Goal: Entertainment & Leisure: Browse casually

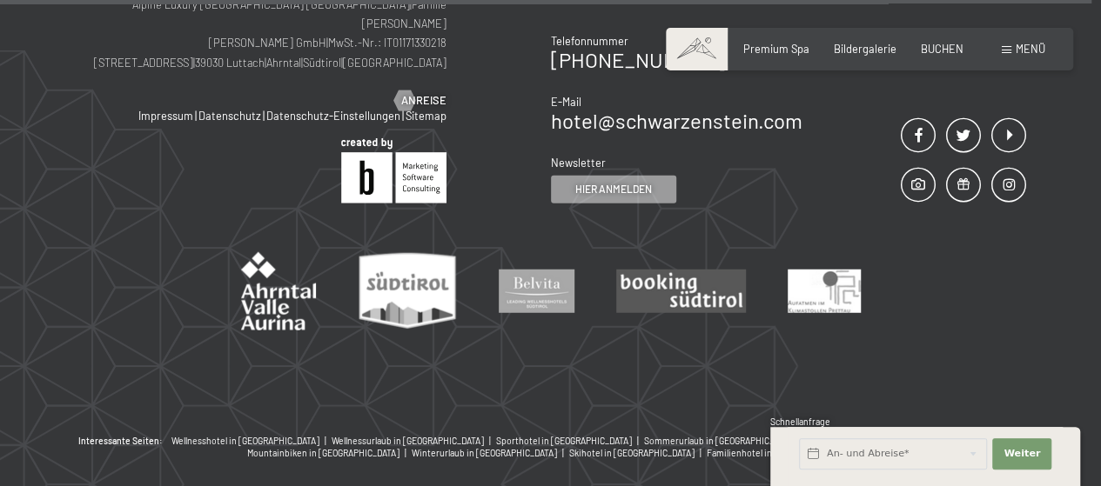
scroll to position [5523, 0]
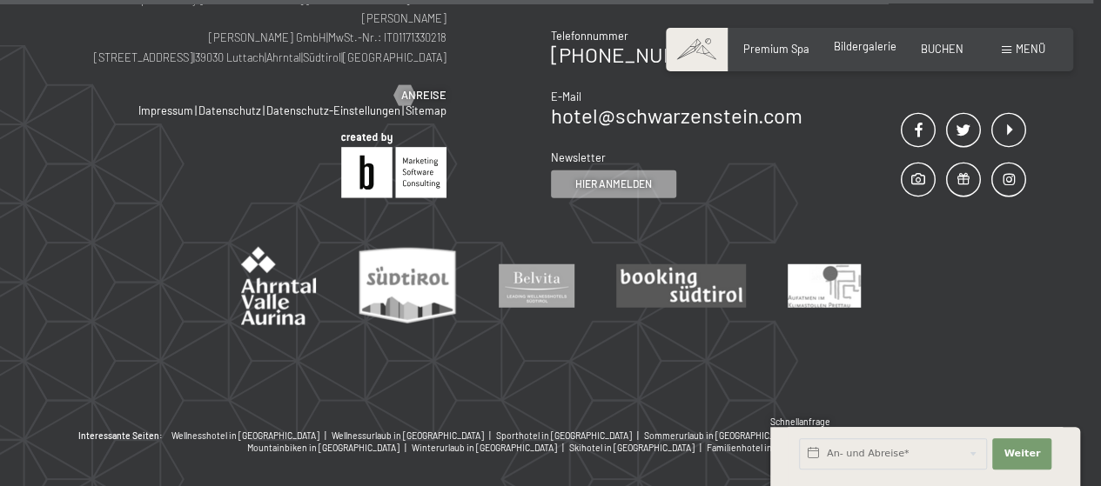
click at [860, 50] on span "Bildergalerie" at bounding box center [865, 46] width 63 height 14
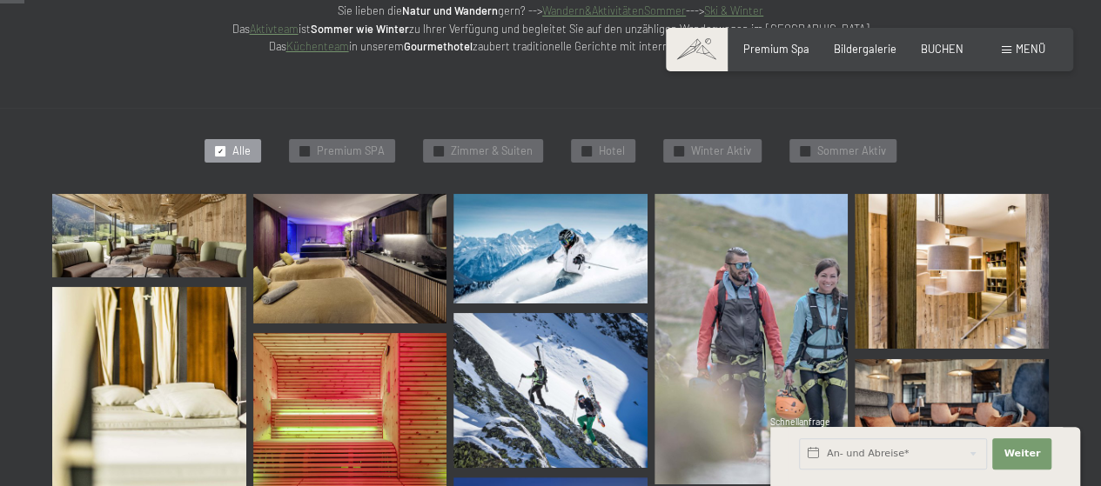
scroll to position [349, 0]
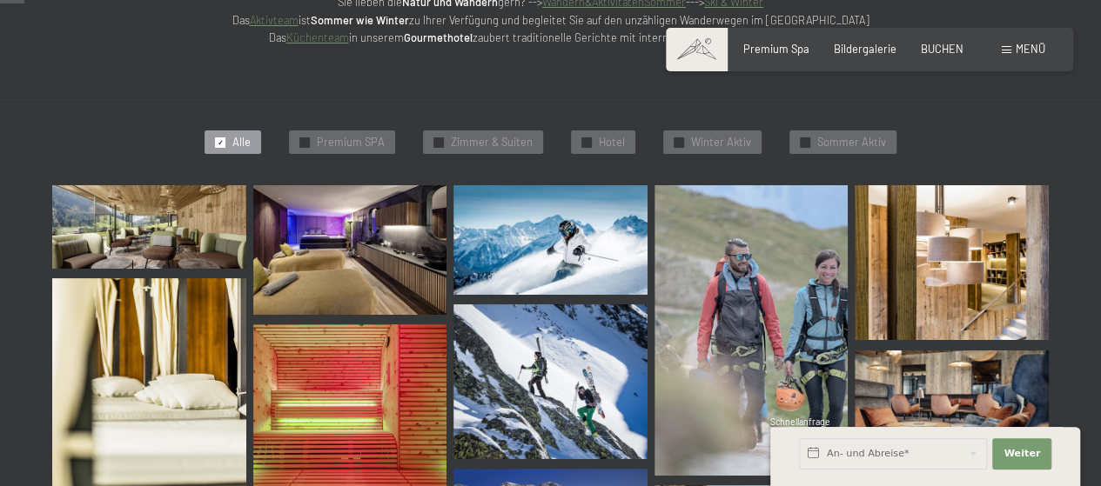
click at [117, 265] on img at bounding box center [149, 226] width 194 height 83
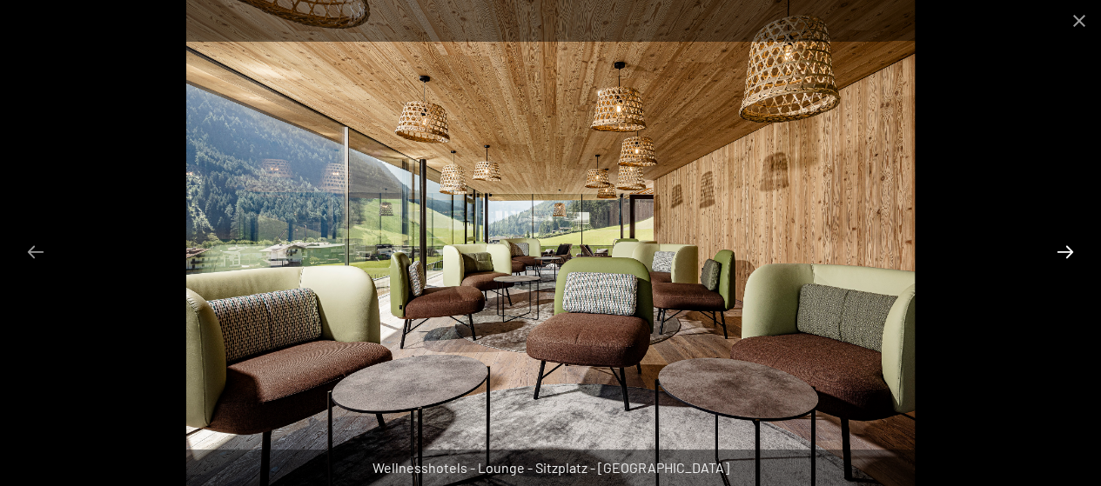
click at [1067, 255] on button "Next slide" at bounding box center [1065, 252] width 37 height 34
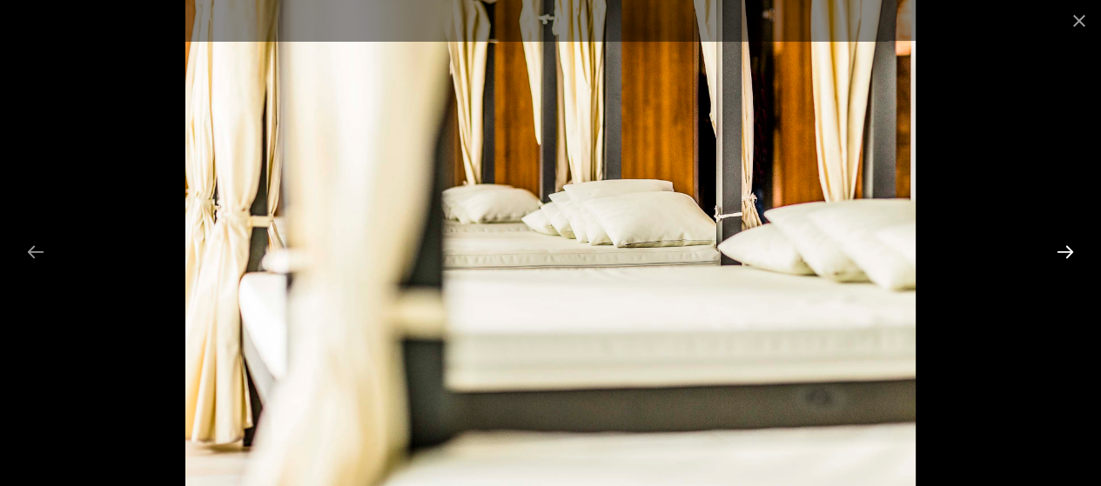
click at [1067, 255] on button "Next slide" at bounding box center [1065, 252] width 37 height 34
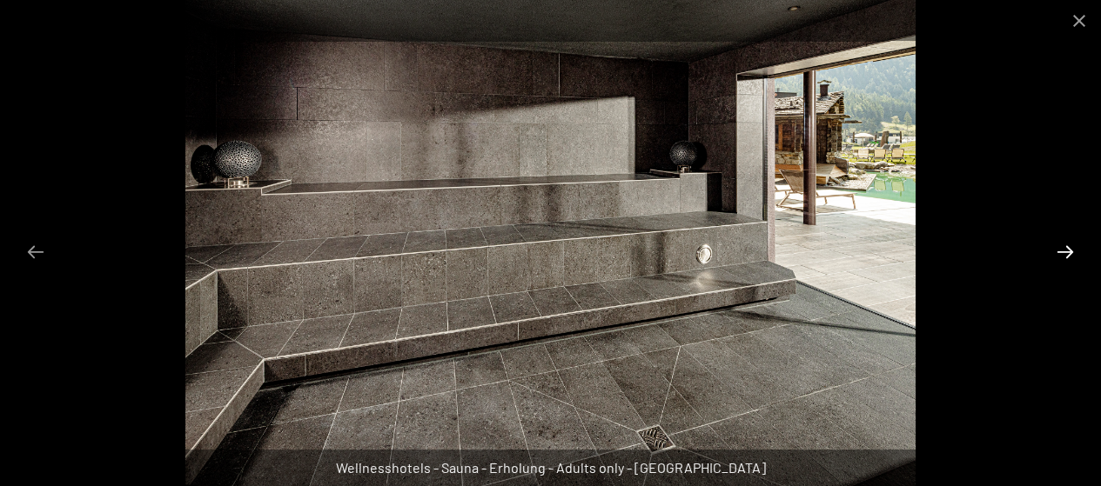
click at [1067, 255] on button "Next slide" at bounding box center [1065, 252] width 37 height 34
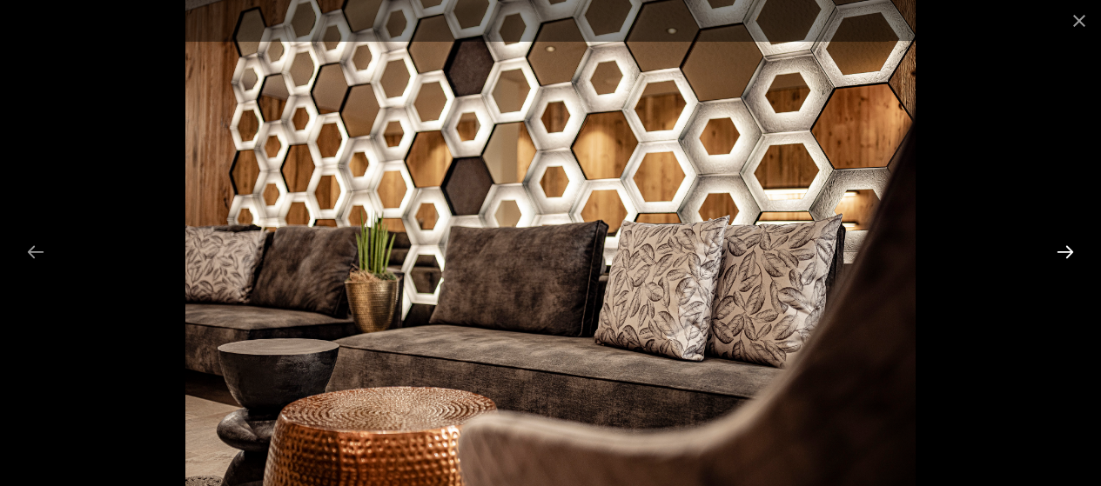
click at [1067, 255] on button "Next slide" at bounding box center [1065, 252] width 37 height 34
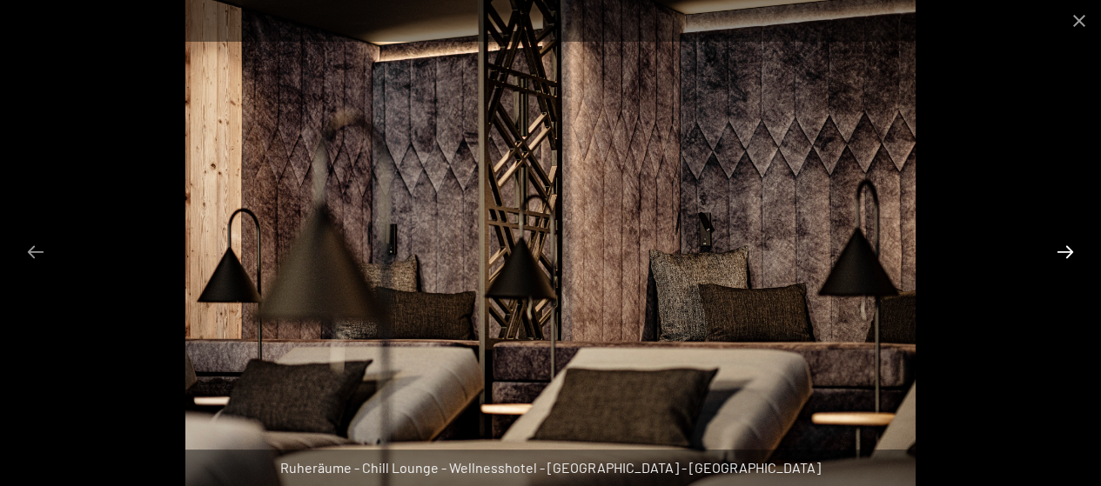
click at [1067, 255] on button "Next slide" at bounding box center [1065, 252] width 37 height 34
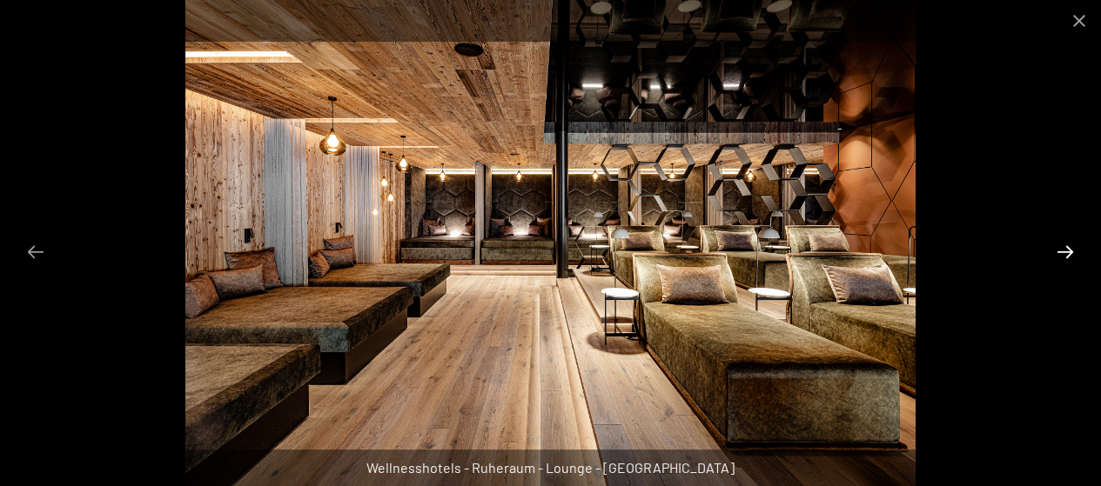
click at [1067, 255] on button "Next slide" at bounding box center [1065, 252] width 37 height 34
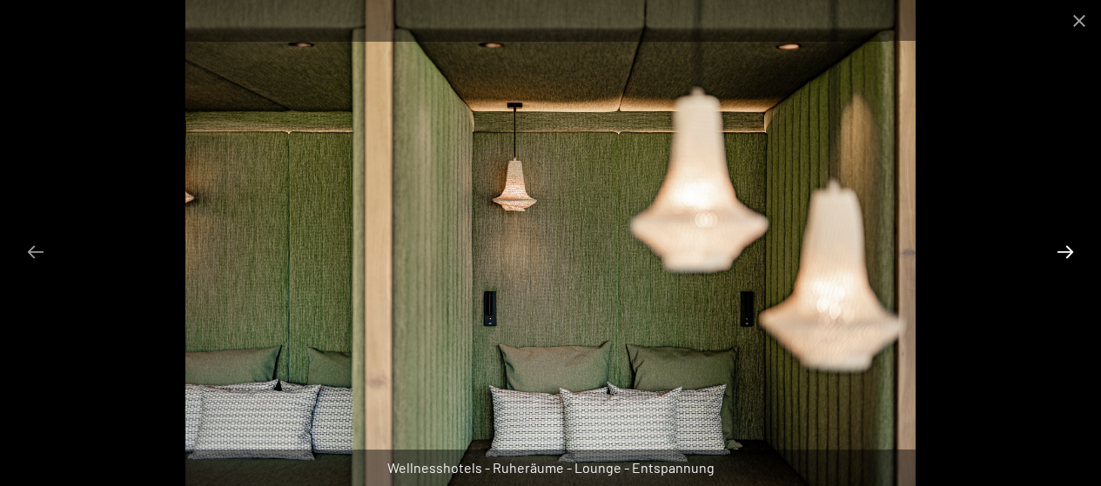
click at [1067, 255] on button "Next slide" at bounding box center [1065, 252] width 37 height 34
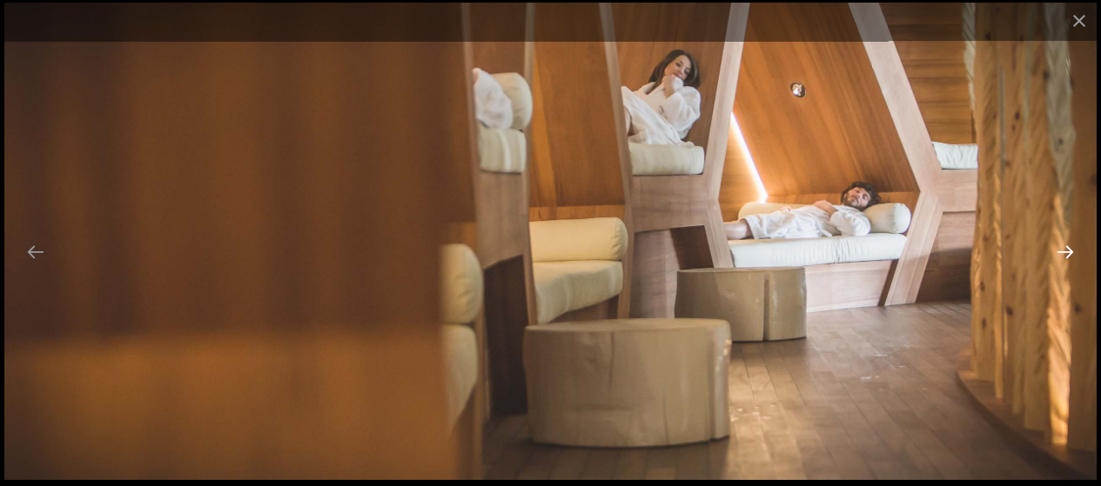
click at [1067, 255] on button "Next slide" at bounding box center [1065, 252] width 37 height 34
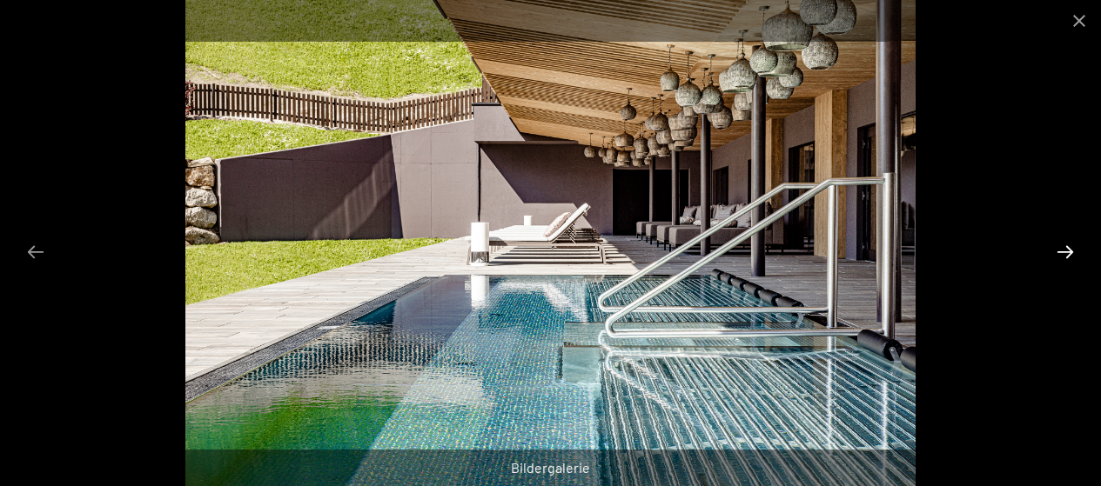
click at [1067, 255] on button "Next slide" at bounding box center [1065, 252] width 37 height 34
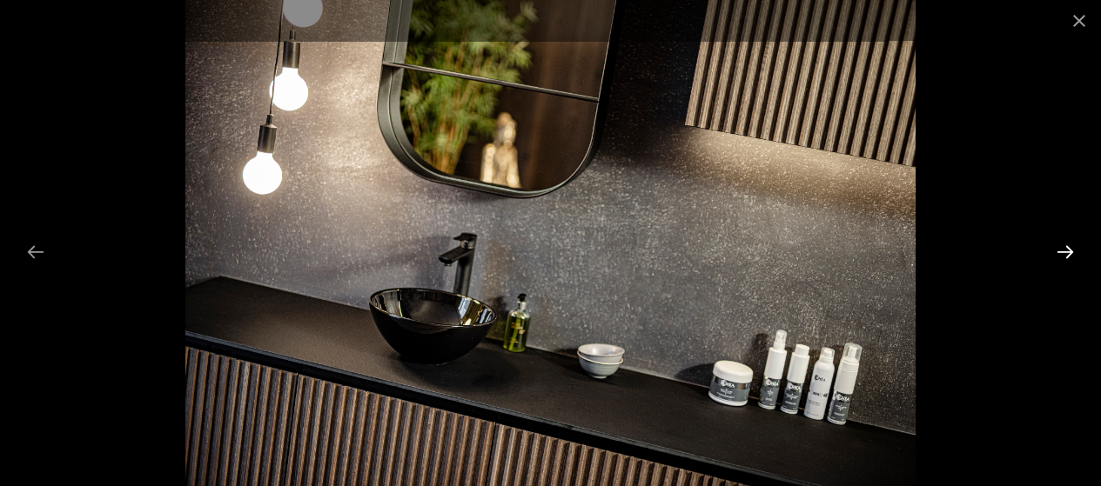
click at [1067, 255] on button "Next slide" at bounding box center [1065, 252] width 37 height 34
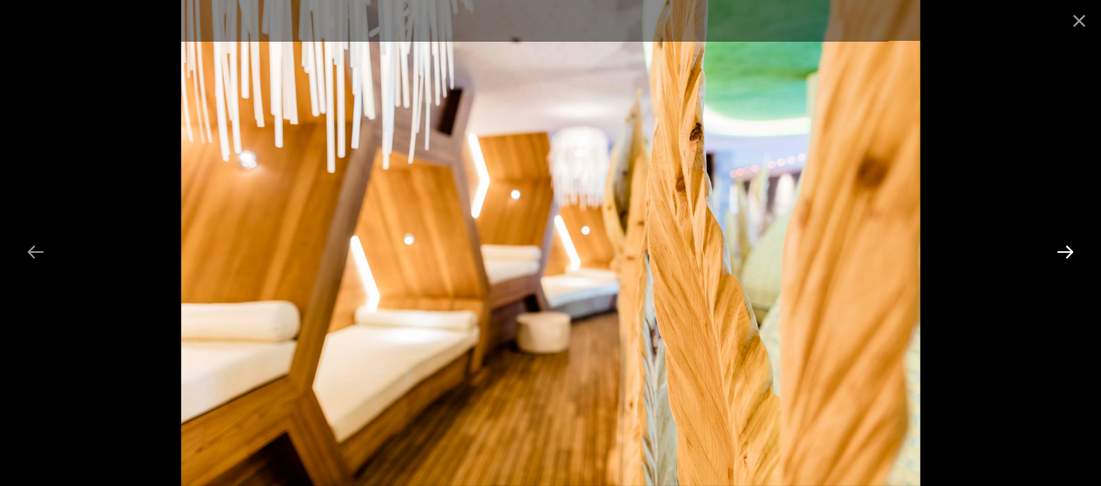
click at [1067, 255] on button "Next slide" at bounding box center [1065, 252] width 37 height 34
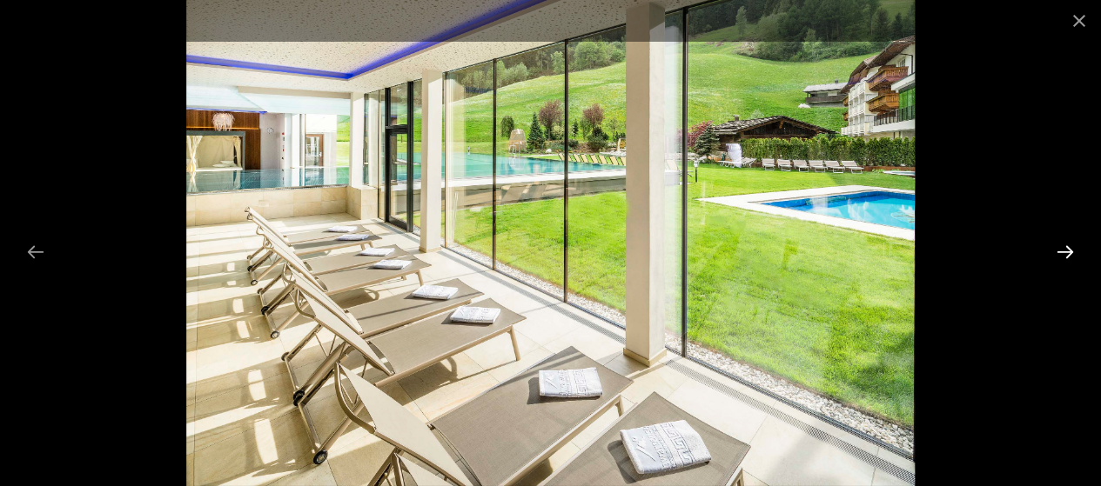
click at [1067, 255] on button "Next slide" at bounding box center [1065, 252] width 37 height 34
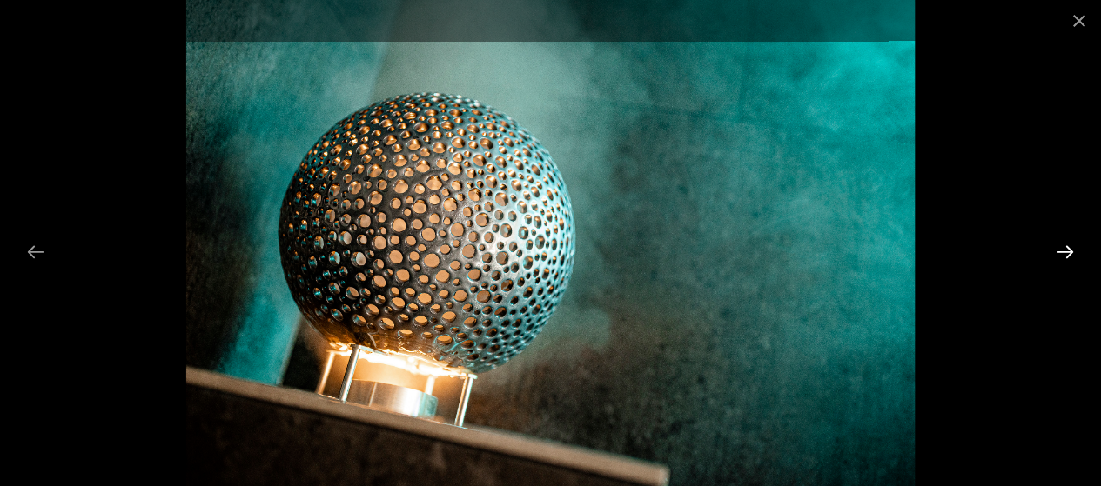
click at [1067, 255] on button "Next slide" at bounding box center [1065, 252] width 37 height 34
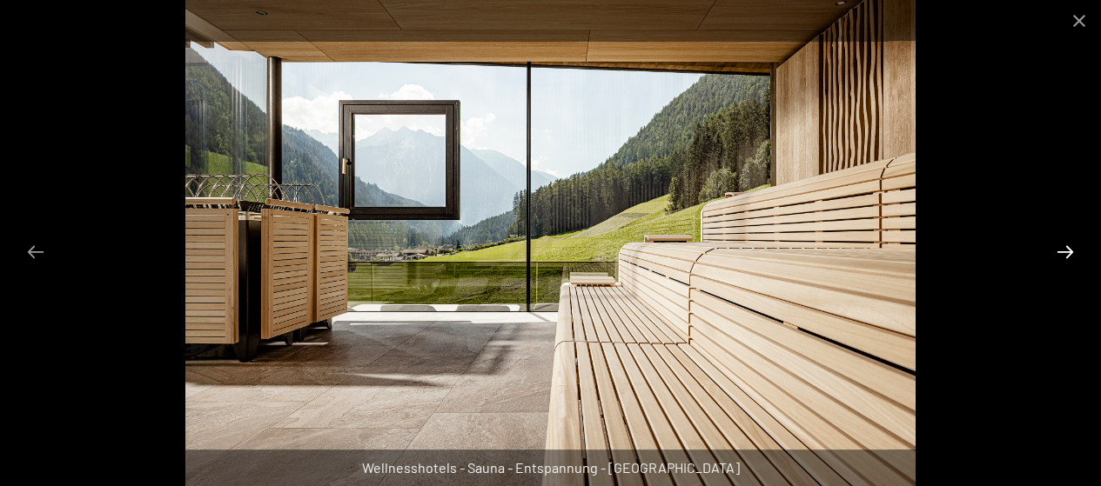
click at [1067, 255] on button "Next slide" at bounding box center [1065, 252] width 37 height 34
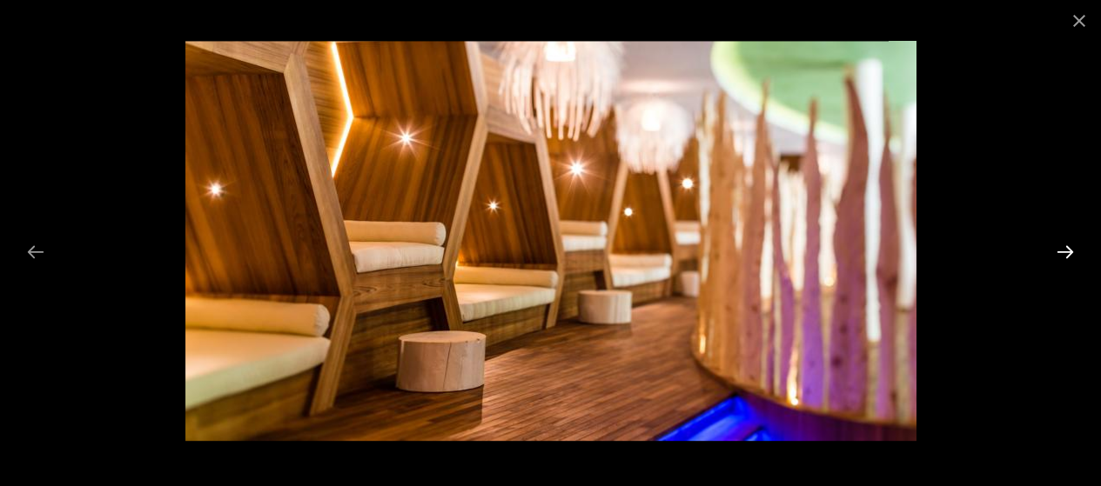
click at [1067, 255] on button "Next slide" at bounding box center [1065, 252] width 37 height 34
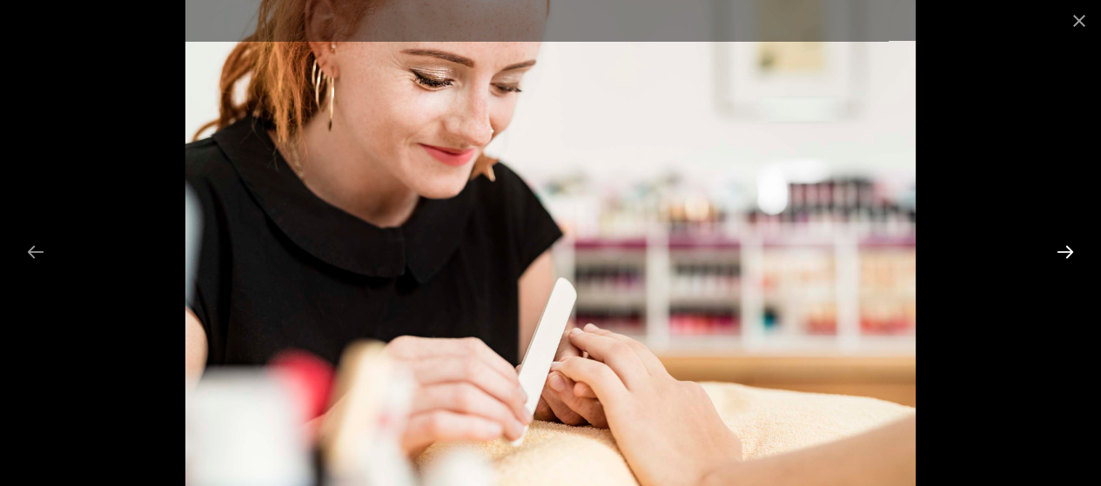
click at [1067, 255] on button "Next slide" at bounding box center [1065, 252] width 37 height 34
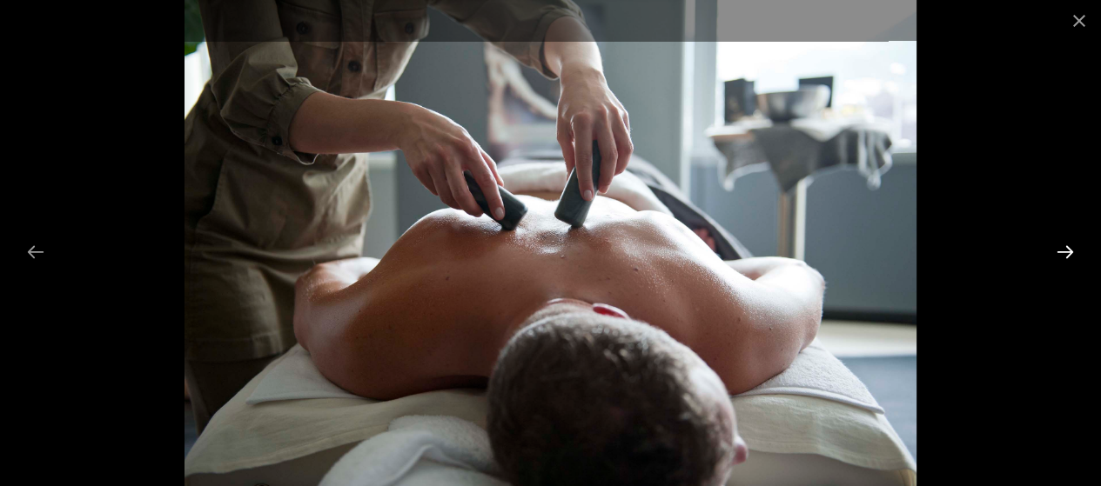
click at [1067, 255] on button "Next slide" at bounding box center [1065, 252] width 37 height 34
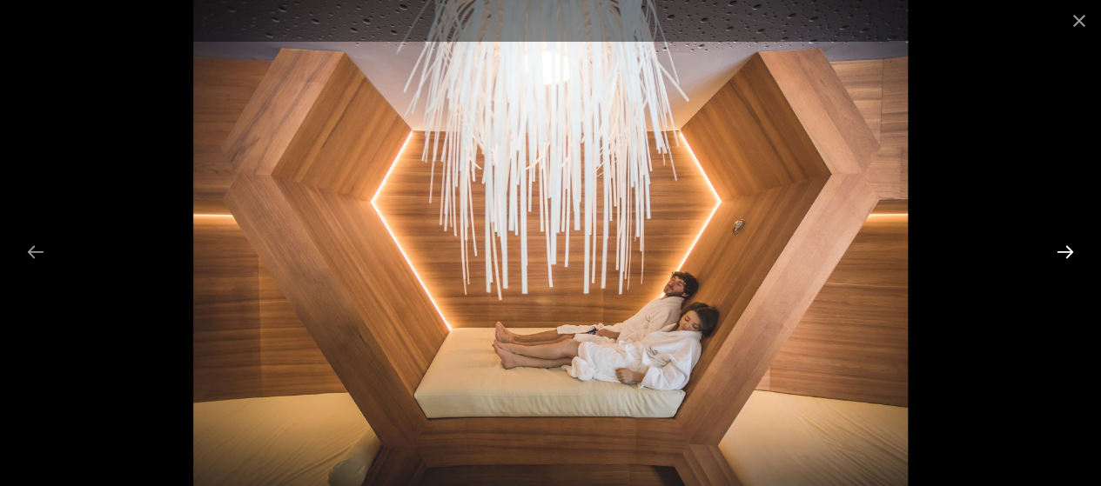
click at [1067, 255] on button "Next slide" at bounding box center [1065, 252] width 37 height 34
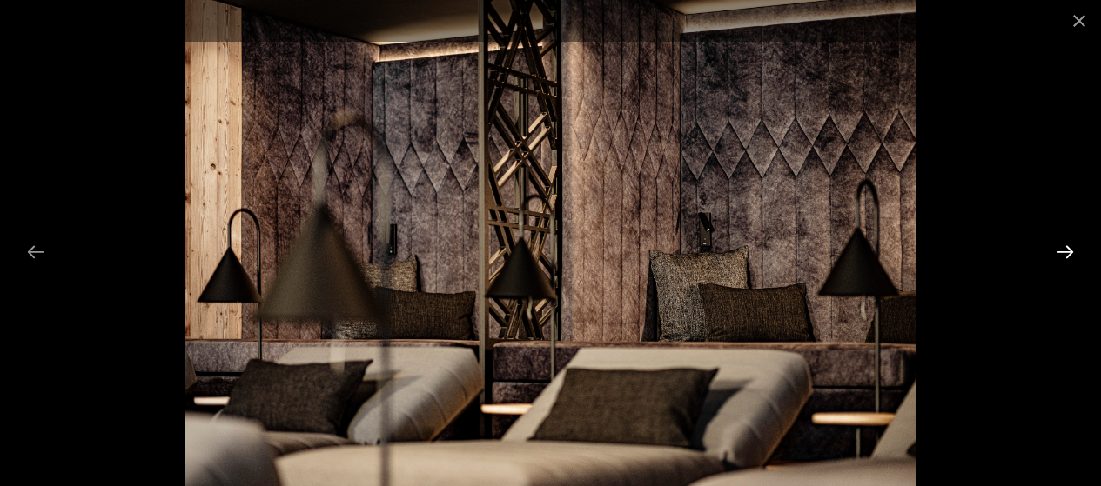
click at [1067, 255] on button "Next slide" at bounding box center [1065, 252] width 37 height 34
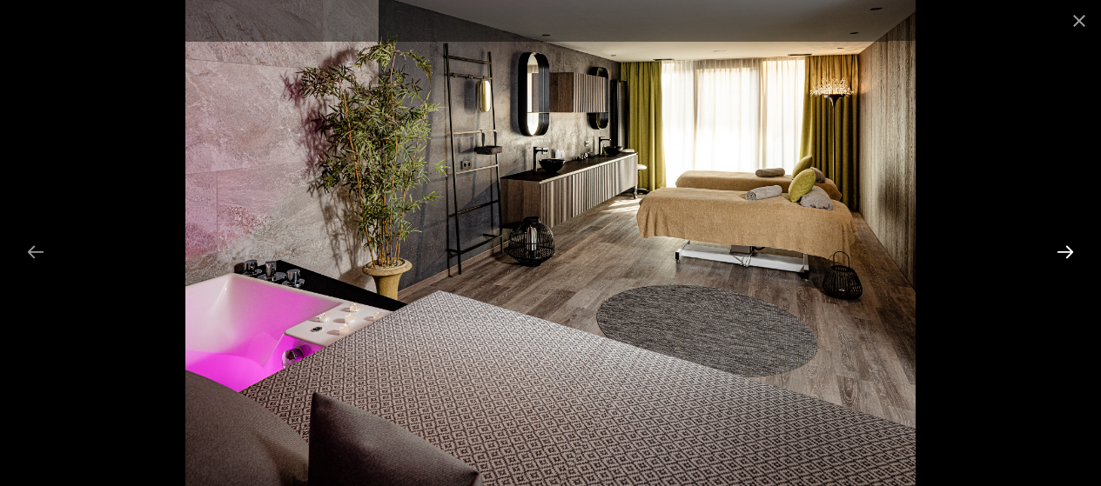
click at [1067, 255] on button "Next slide" at bounding box center [1065, 252] width 37 height 34
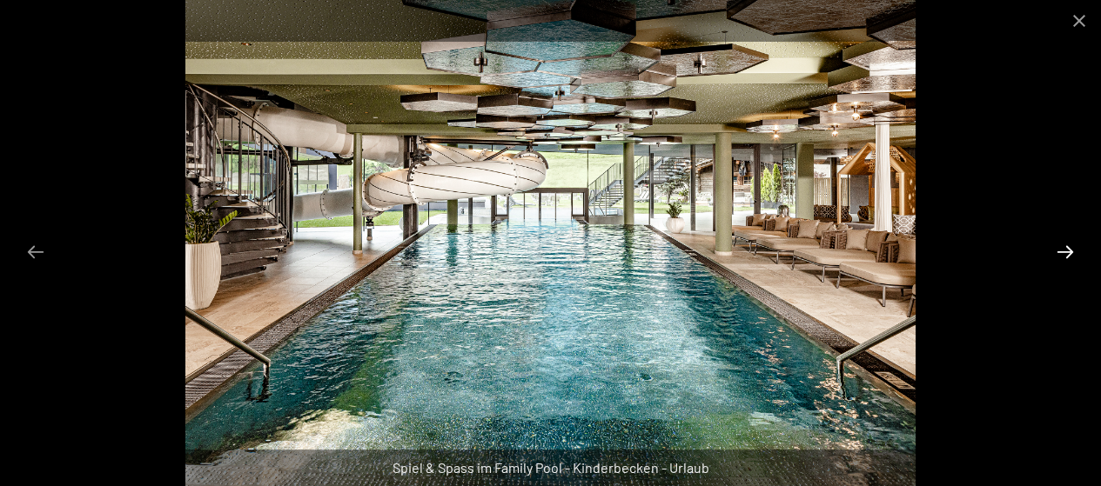
click at [1067, 255] on button "Next slide" at bounding box center [1065, 252] width 37 height 34
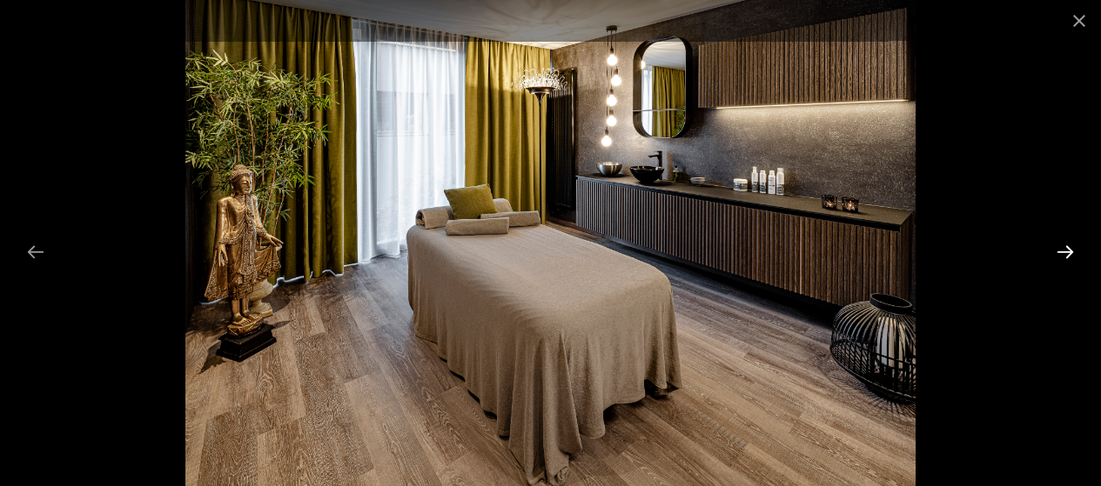
click at [1067, 255] on button "Next slide" at bounding box center [1065, 252] width 37 height 34
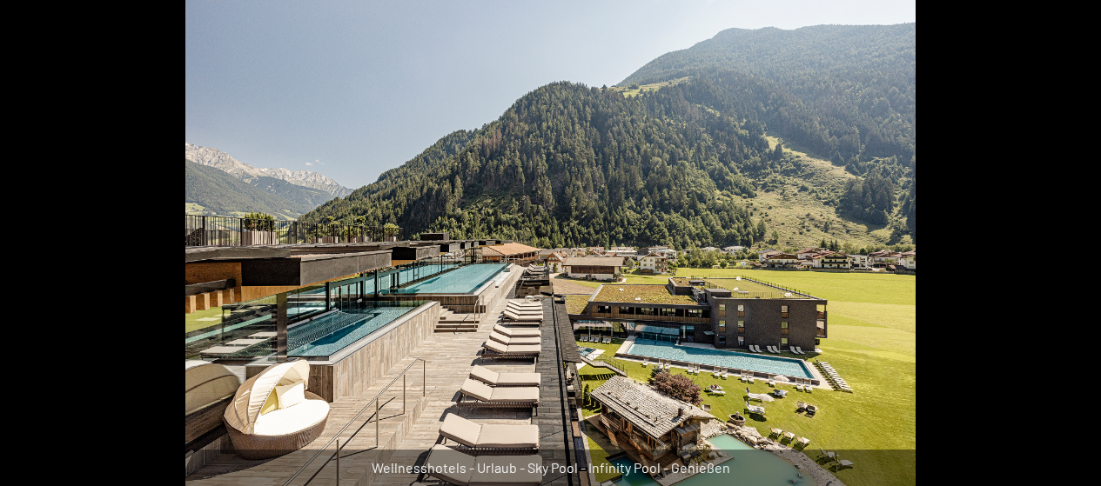
click at [1067, 255] on button "Next slide" at bounding box center [1073, 252] width 37 height 34
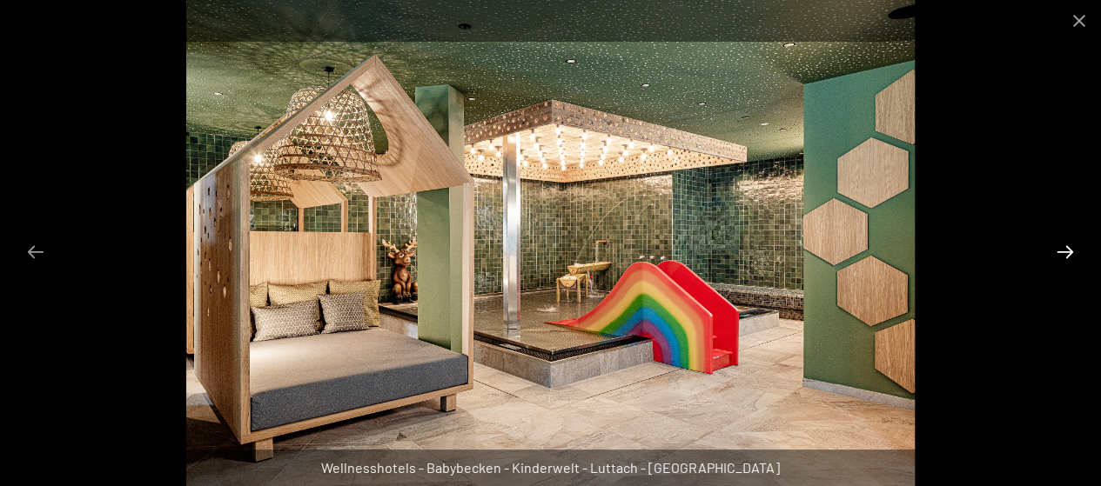
click at [1067, 255] on button "Next slide" at bounding box center [1065, 252] width 37 height 34
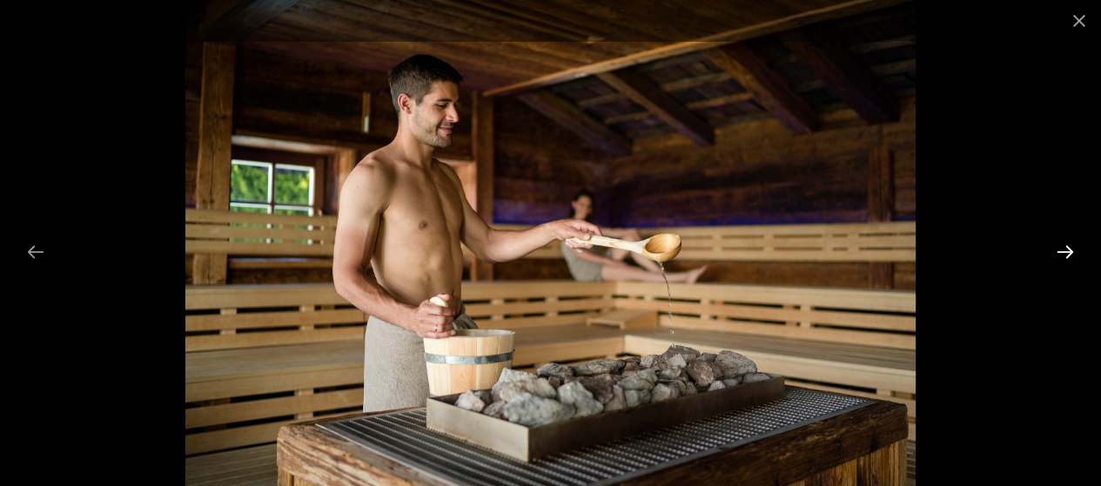
click at [1067, 255] on button "Next slide" at bounding box center [1065, 252] width 37 height 34
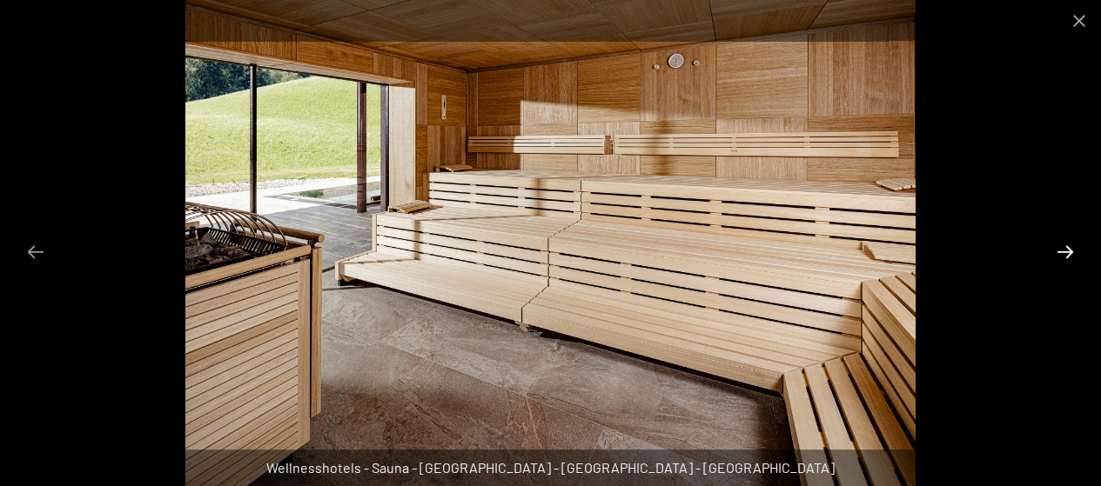
click at [1067, 255] on button "Next slide" at bounding box center [1065, 252] width 37 height 34
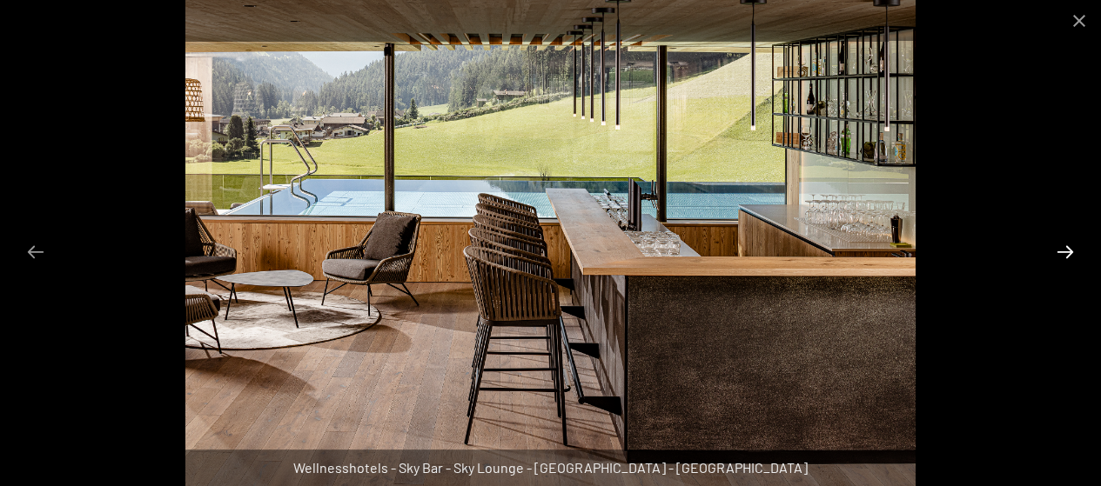
click at [1067, 255] on button "Next slide" at bounding box center [1065, 252] width 37 height 34
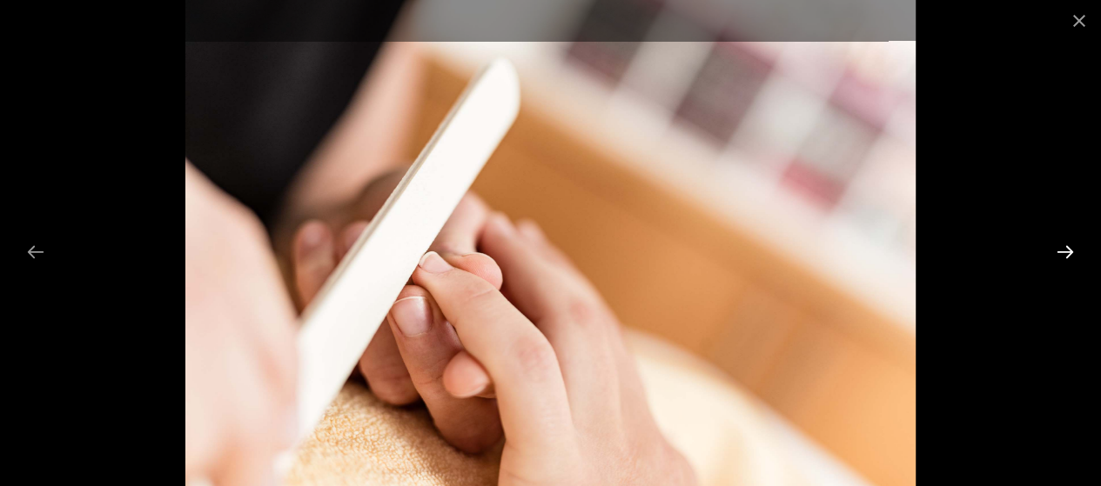
click at [1067, 255] on button "Next slide" at bounding box center [1065, 252] width 37 height 34
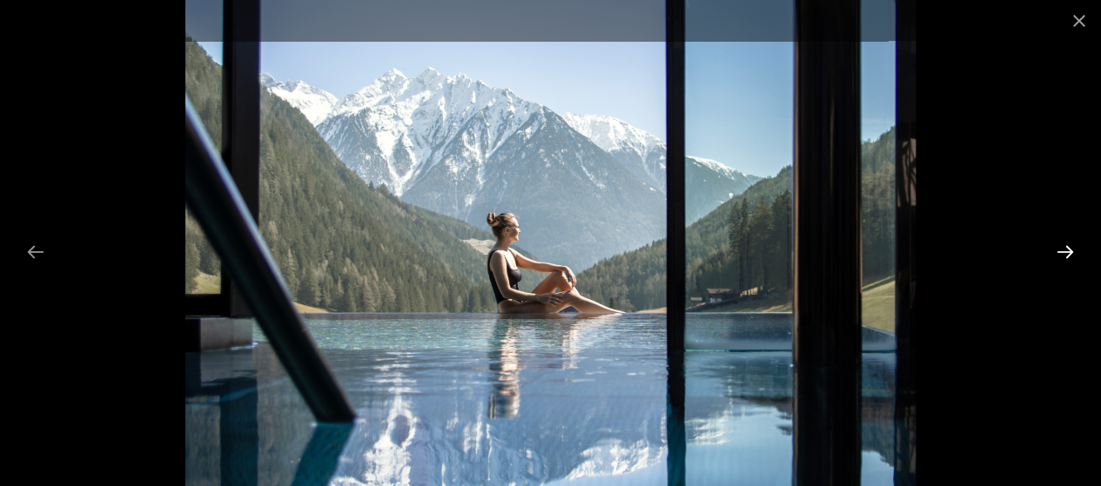
click at [1067, 255] on button "Next slide" at bounding box center [1065, 252] width 37 height 34
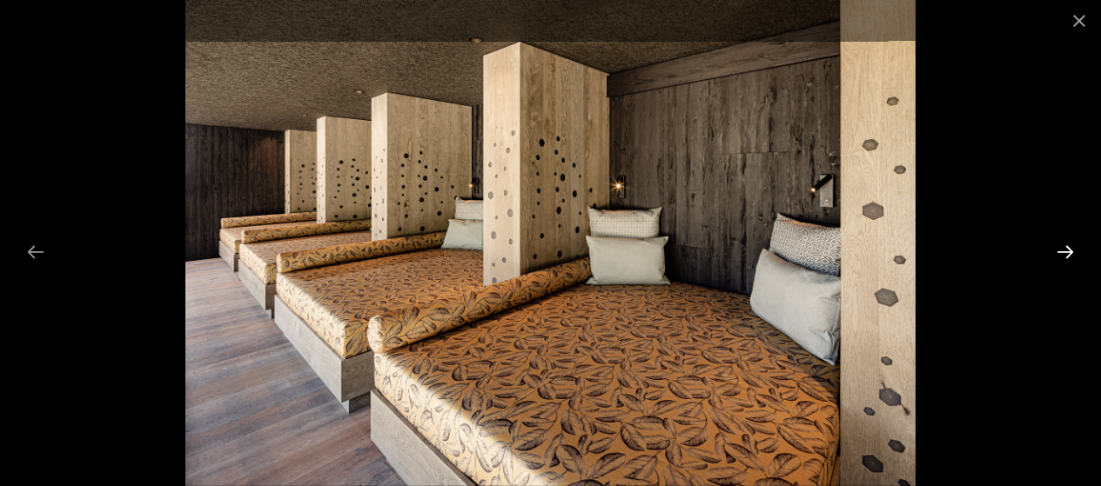
click at [1067, 255] on button "Next slide" at bounding box center [1065, 252] width 37 height 34
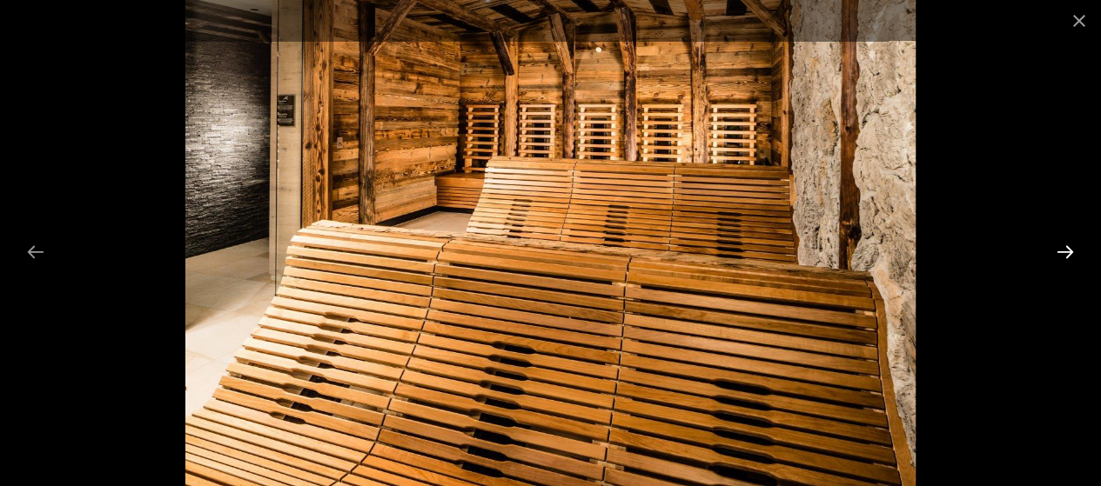
click at [1067, 255] on button "Next slide" at bounding box center [1065, 252] width 37 height 34
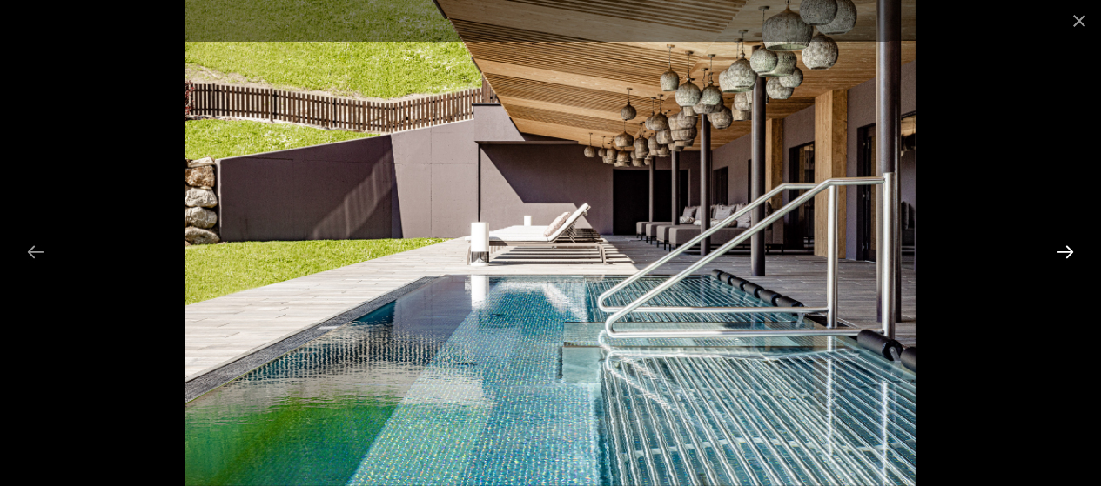
click at [1067, 255] on button "Next slide" at bounding box center [1065, 252] width 37 height 34
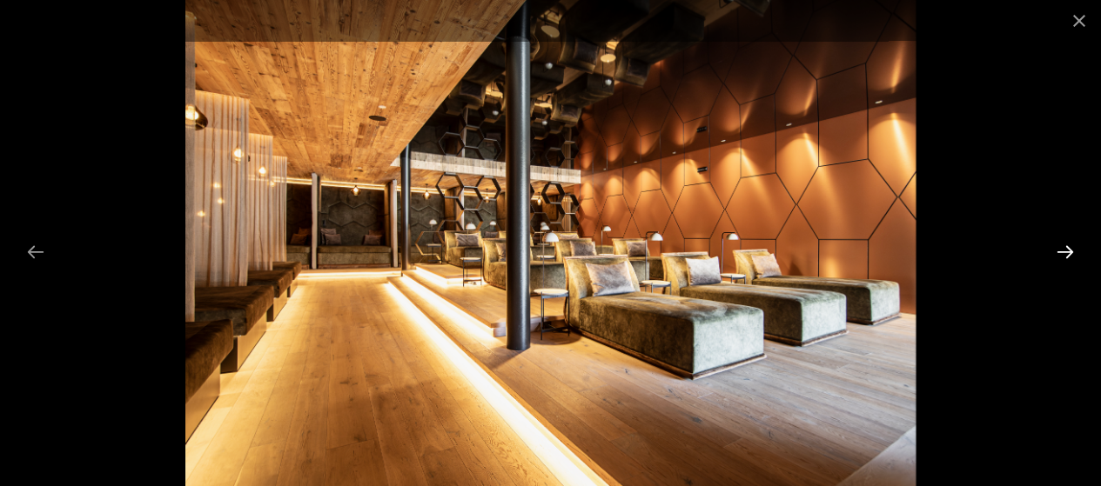
click at [1067, 255] on button "Next slide" at bounding box center [1065, 252] width 37 height 34
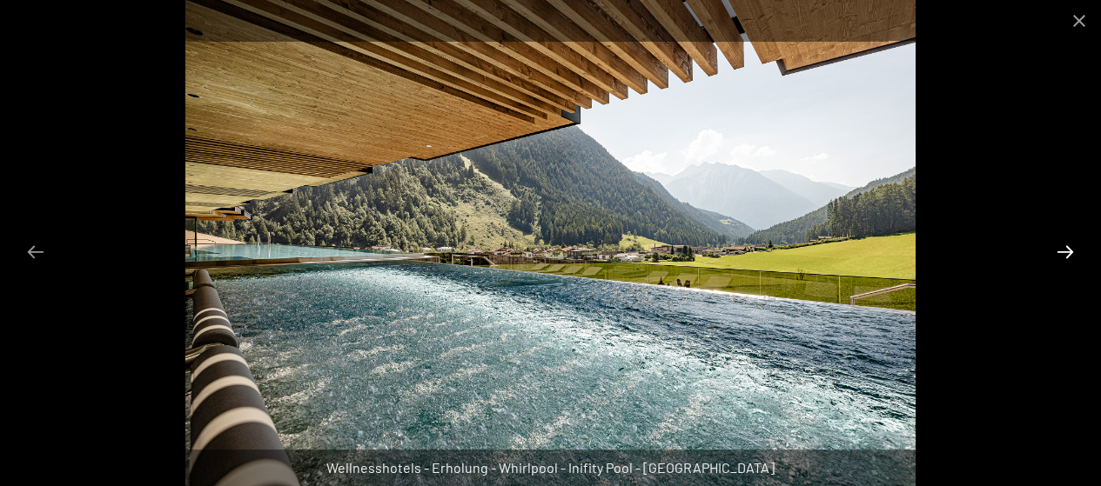
click at [1067, 255] on button "Next slide" at bounding box center [1065, 252] width 37 height 34
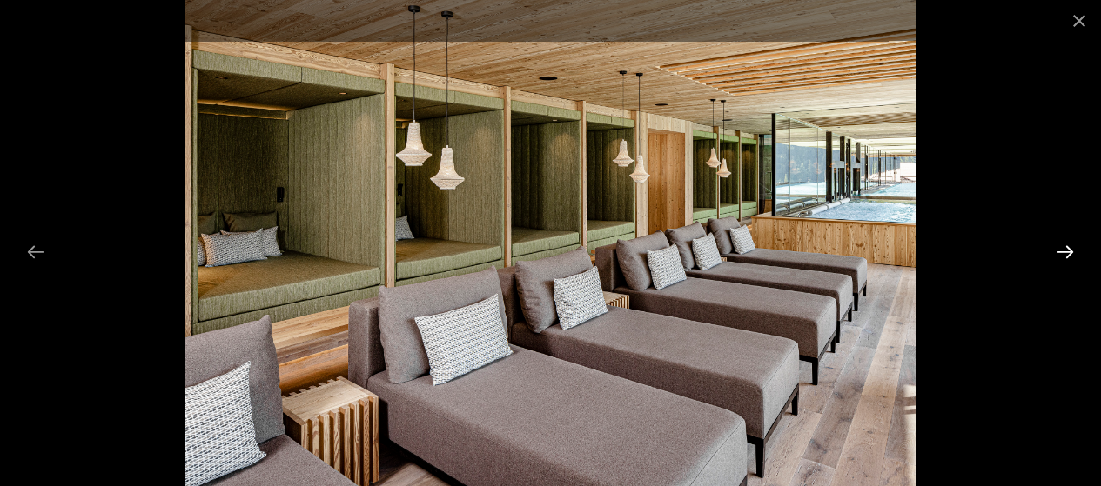
click at [1067, 255] on button "Next slide" at bounding box center [1065, 252] width 37 height 34
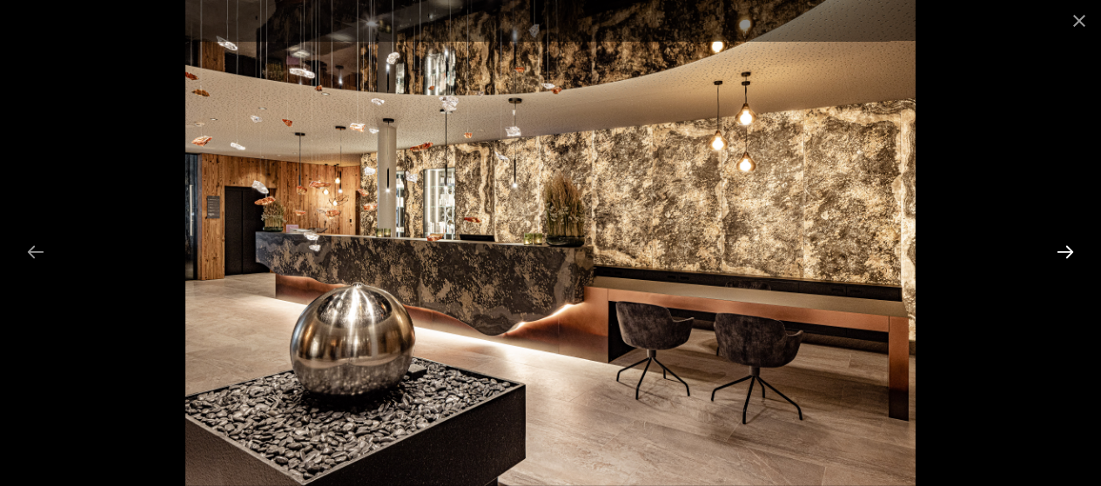
click at [1067, 255] on button "Next slide" at bounding box center [1065, 252] width 37 height 34
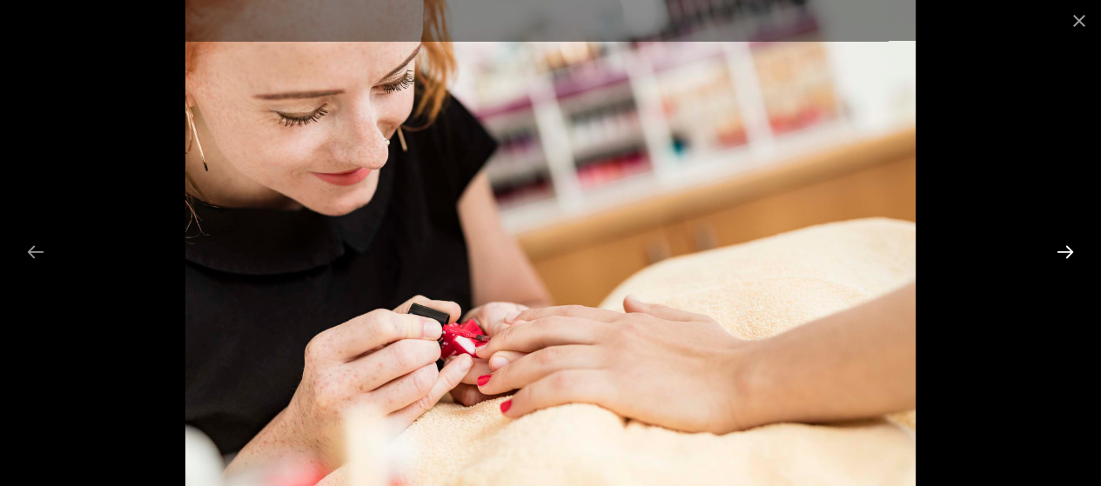
click at [1067, 255] on button "Next slide" at bounding box center [1065, 252] width 37 height 34
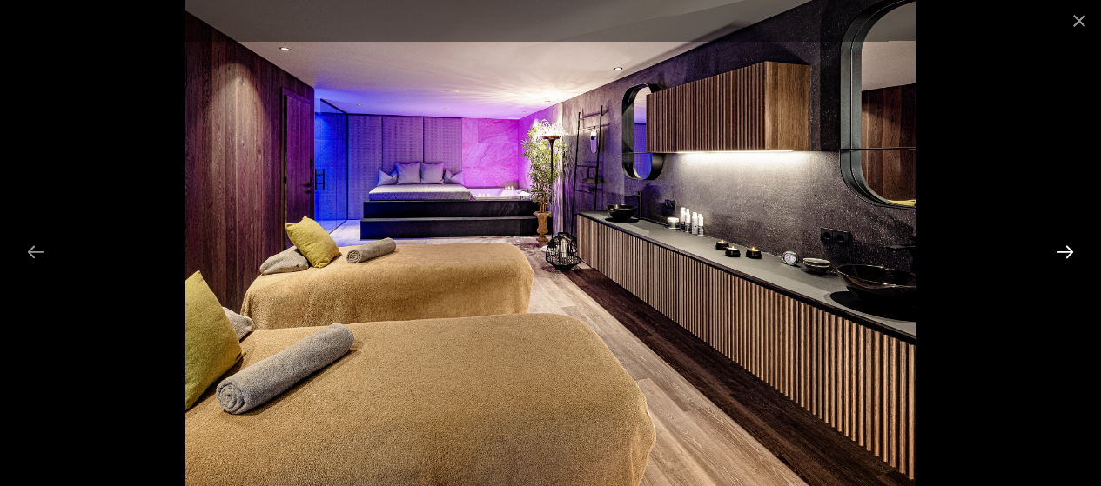
click at [1067, 255] on button "Next slide" at bounding box center [1065, 252] width 37 height 34
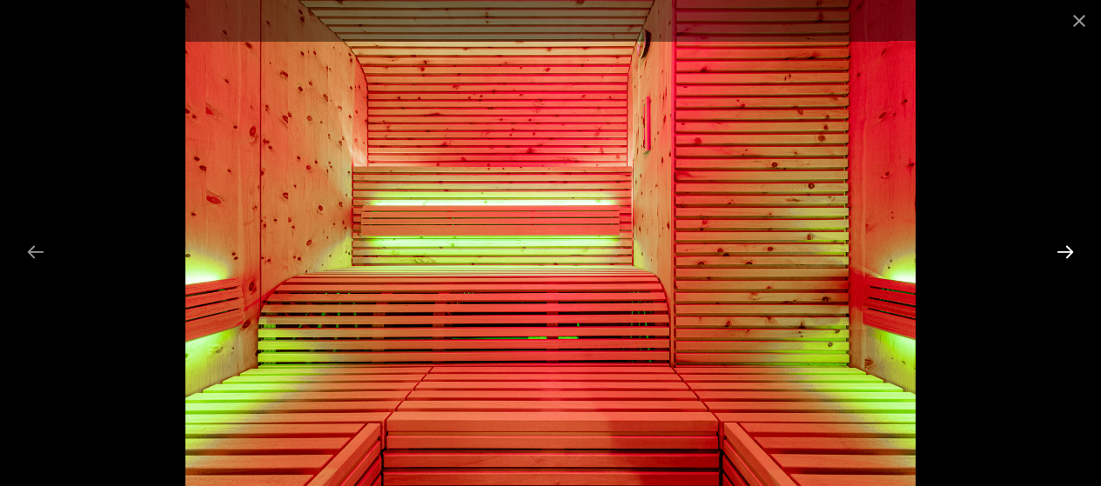
click at [1067, 255] on button "Next slide" at bounding box center [1065, 252] width 37 height 34
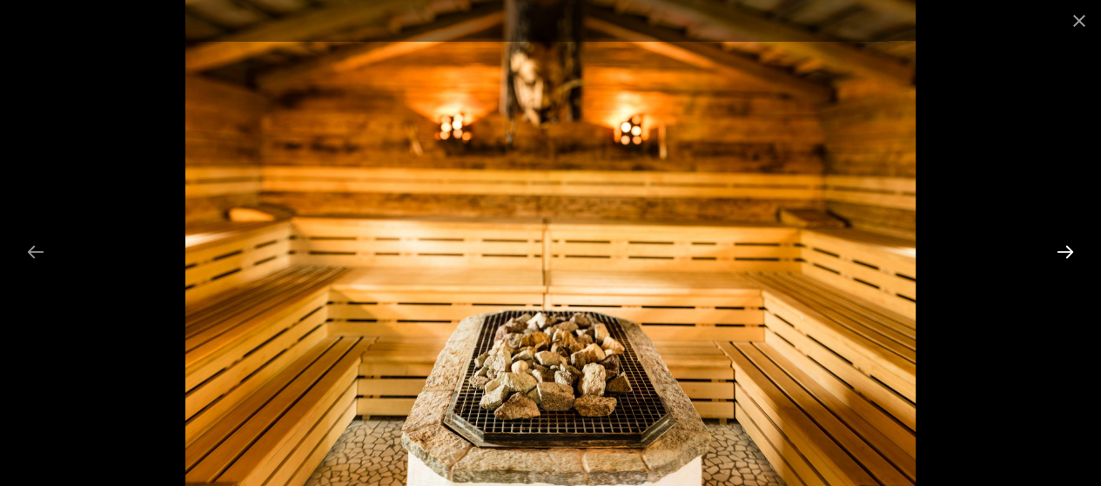
click at [1067, 255] on button "Next slide" at bounding box center [1065, 252] width 37 height 34
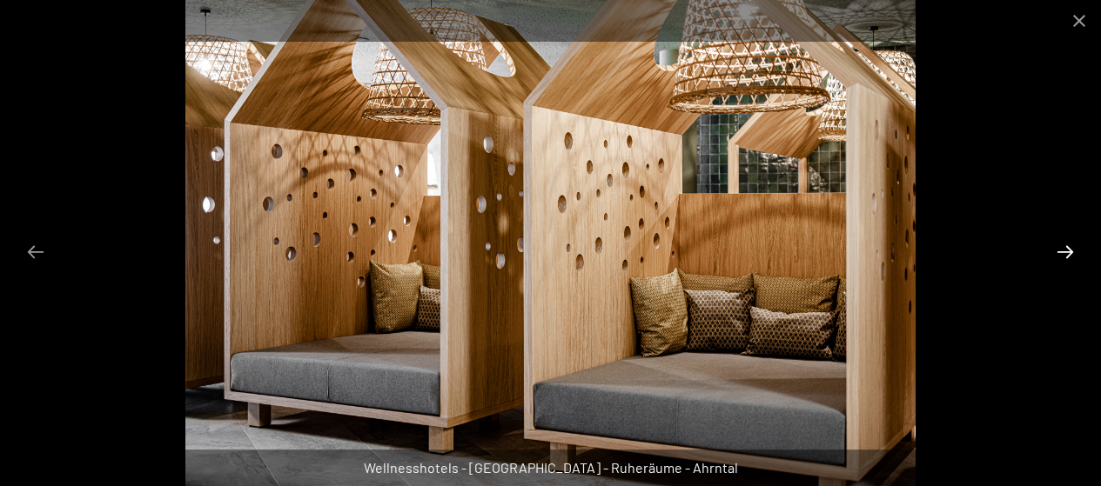
click at [1067, 255] on button "Next slide" at bounding box center [1065, 252] width 37 height 34
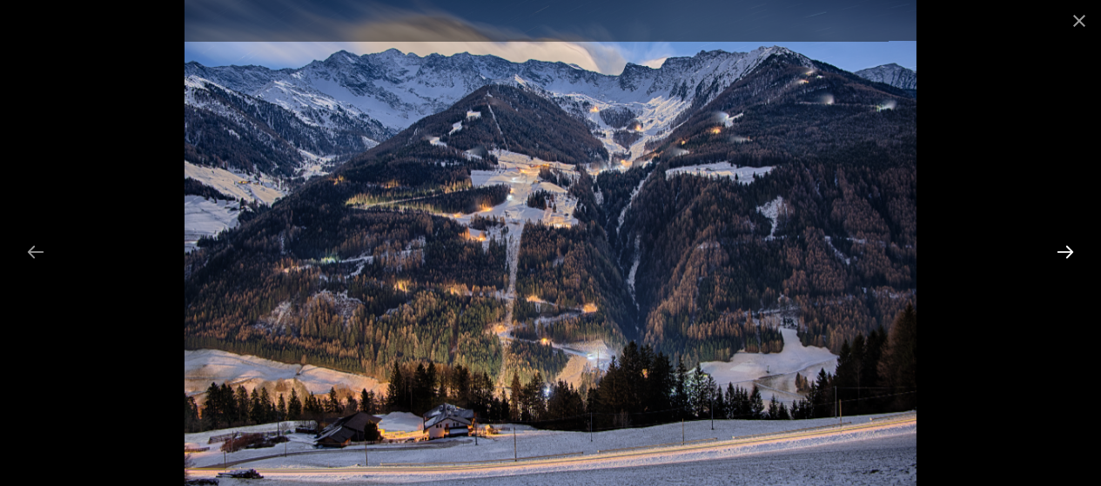
click at [1067, 255] on button "Next slide" at bounding box center [1065, 252] width 37 height 34
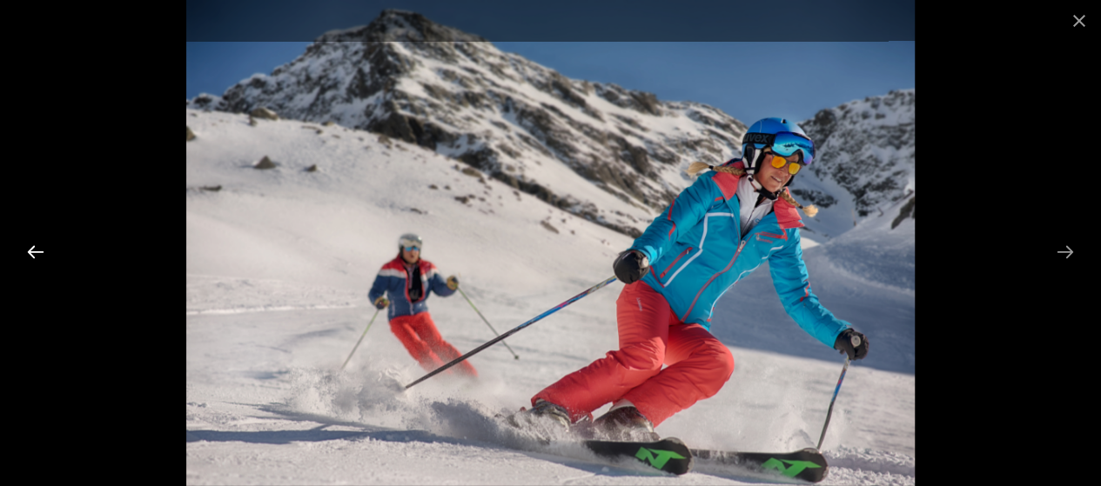
click at [36, 247] on button "Previous slide" at bounding box center [35, 252] width 37 height 34
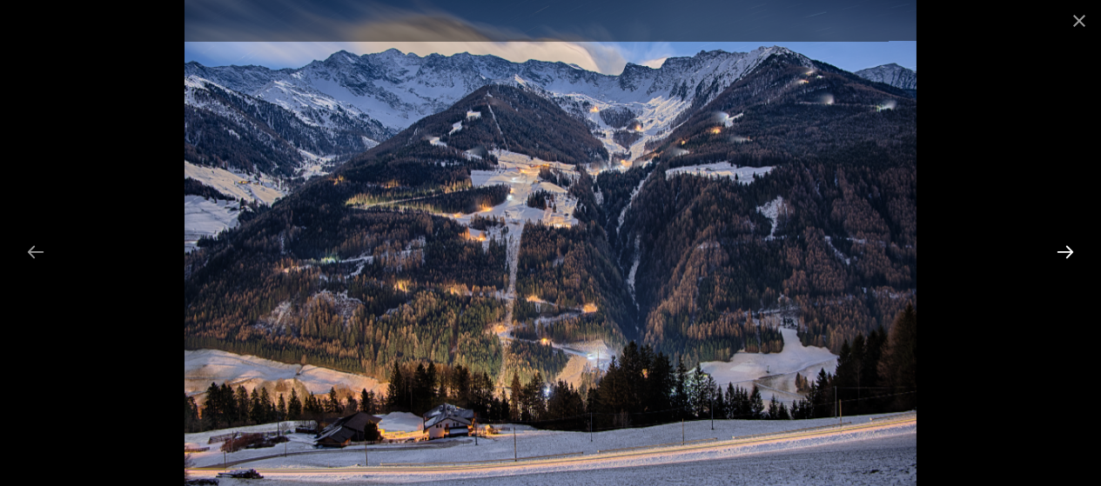
click at [1061, 250] on button "Next slide" at bounding box center [1065, 252] width 37 height 34
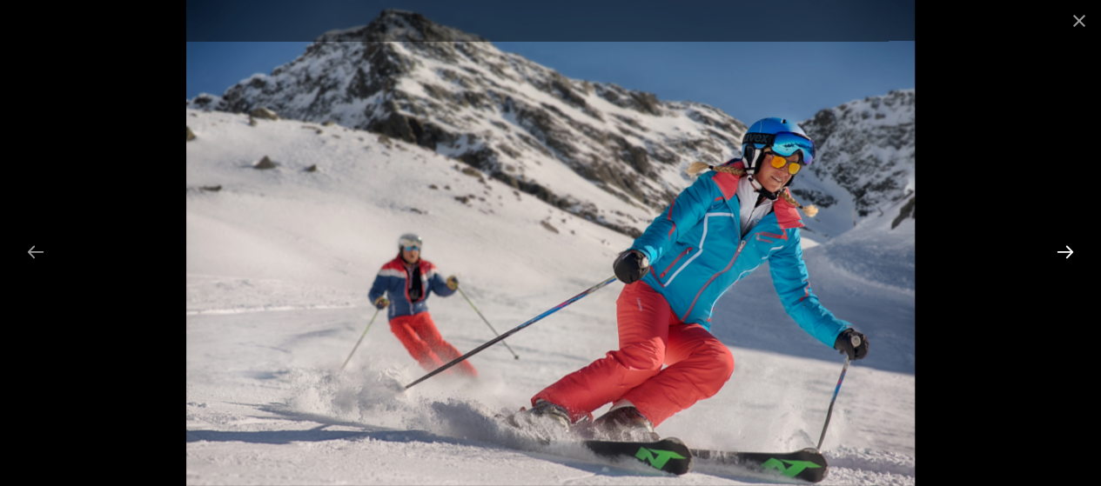
click at [1061, 250] on button "Next slide" at bounding box center [1065, 252] width 37 height 34
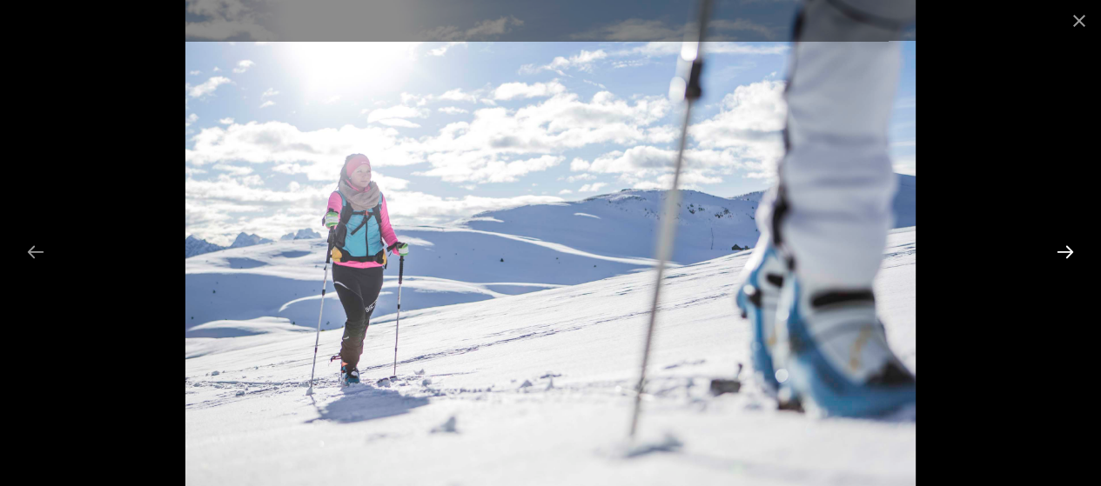
click at [1061, 250] on button "Next slide" at bounding box center [1065, 252] width 37 height 34
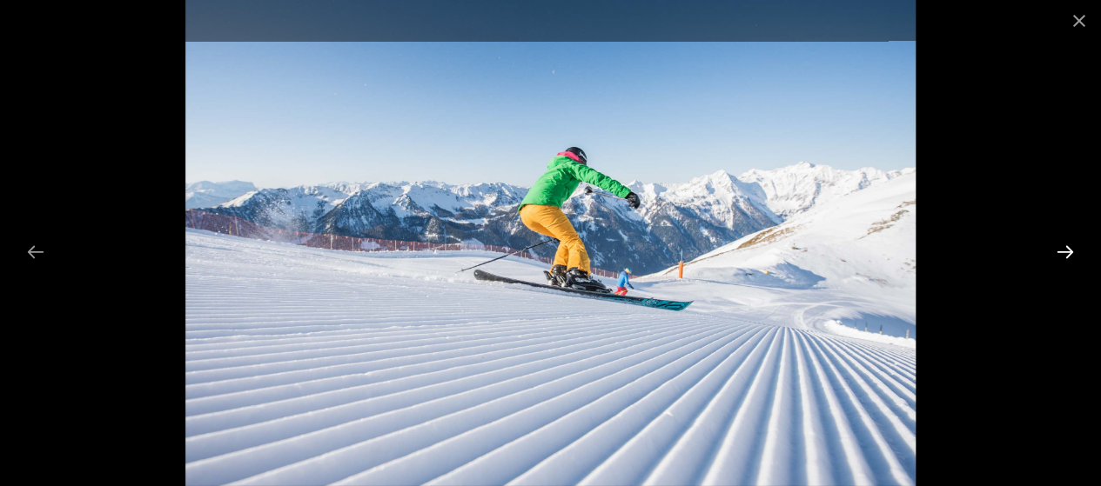
click at [1061, 250] on button "Next slide" at bounding box center [1065, 252] width 37 height 34
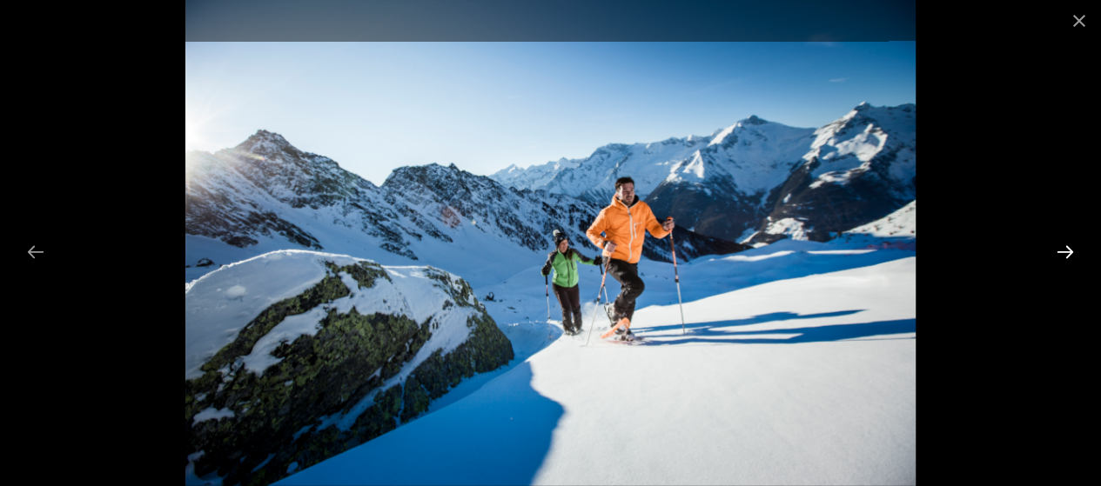
click at [1061, 250] on button "Next slide" at bounding box center [1065, 252] width 37 height 34
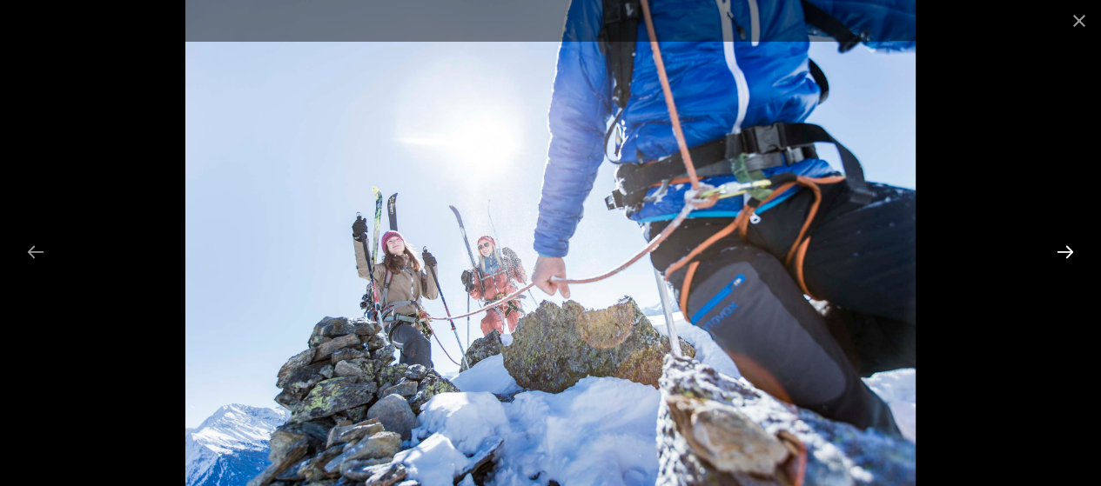
click at [1061, 250] on button "Next slide" at bounding box center [1065, 252] width 37 height 34
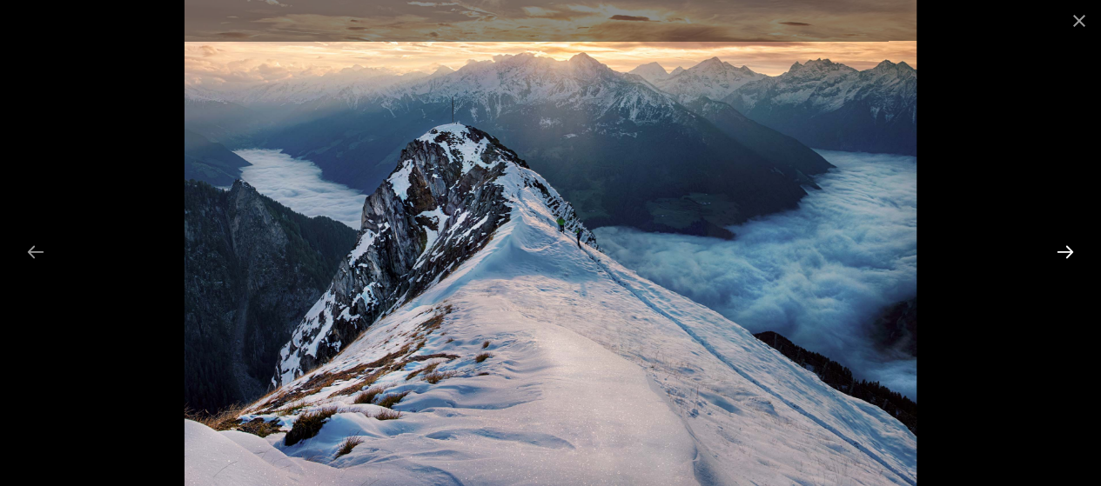
click at [1061, 250] on button "Next slide" at bounding box center [1065, 252] width 37 height 34
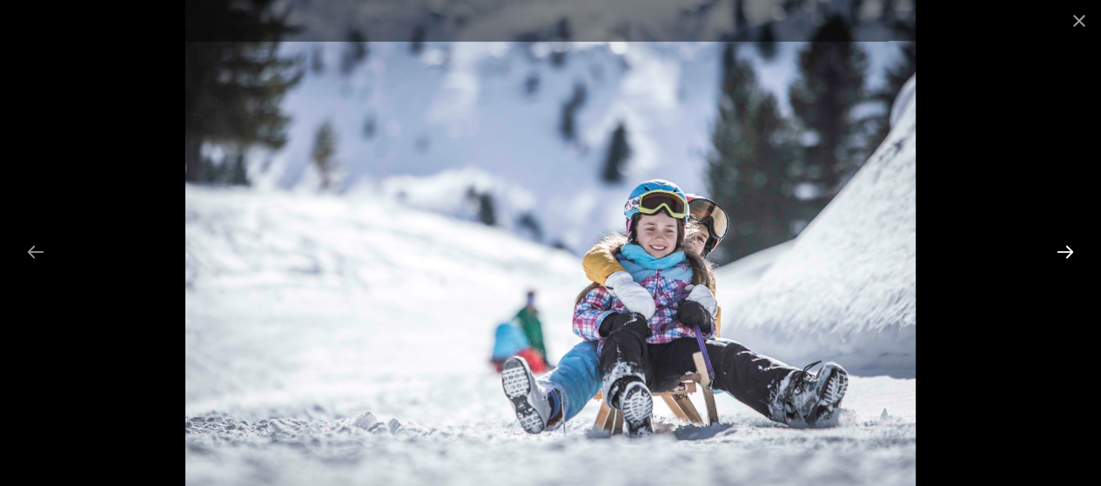
click at [1061, 250] on button "Next slide" at bounding box center [1065, 252] width 37 height 34
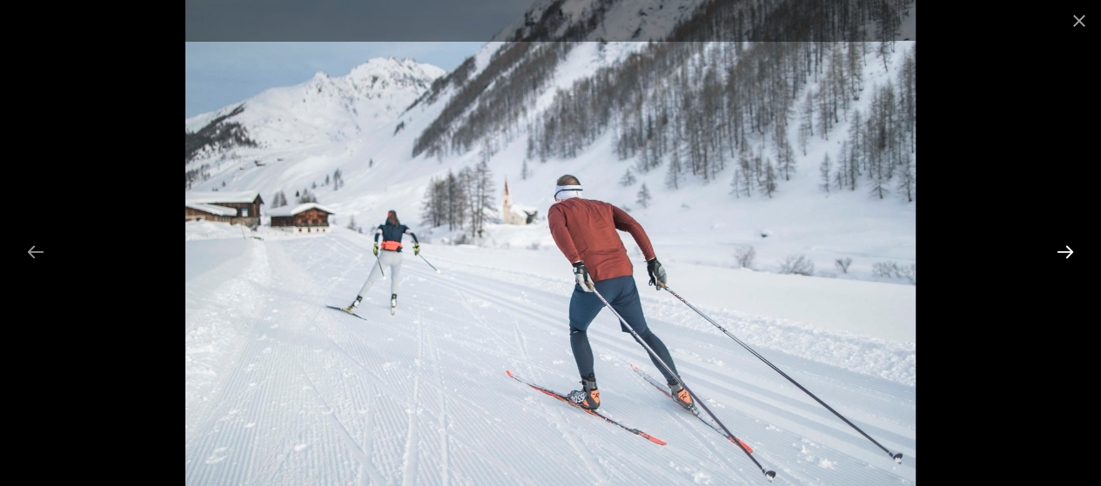
click at [1061, 250] on button "Next slide" at bounding box center [1065, 252] width 37 height 34
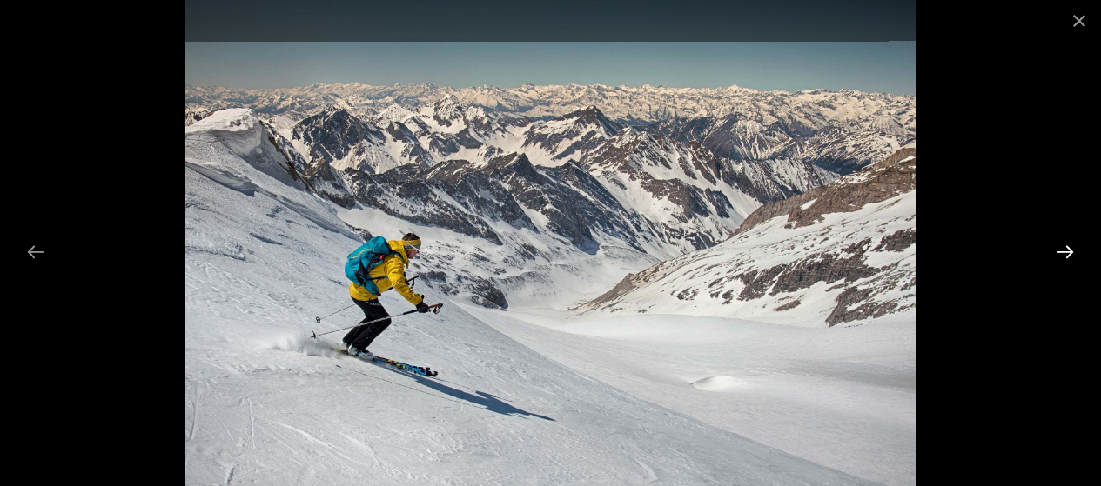
click at [1061, 250] on button "Next slide" at bounding box center [1065, 252] width 37 height 34
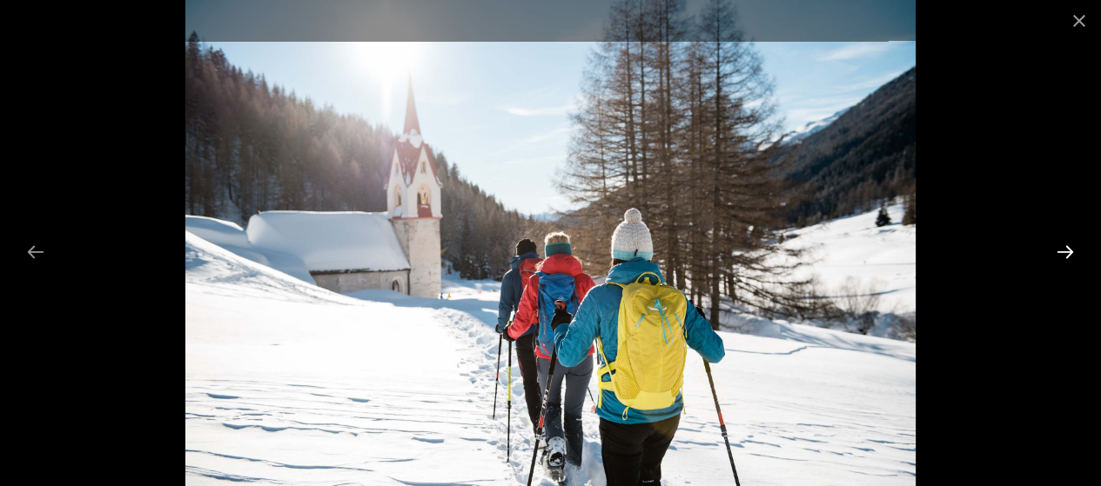
click at [1061, 250] on button "Next slide" at bounding box center [1065, 252] width 37 height 34
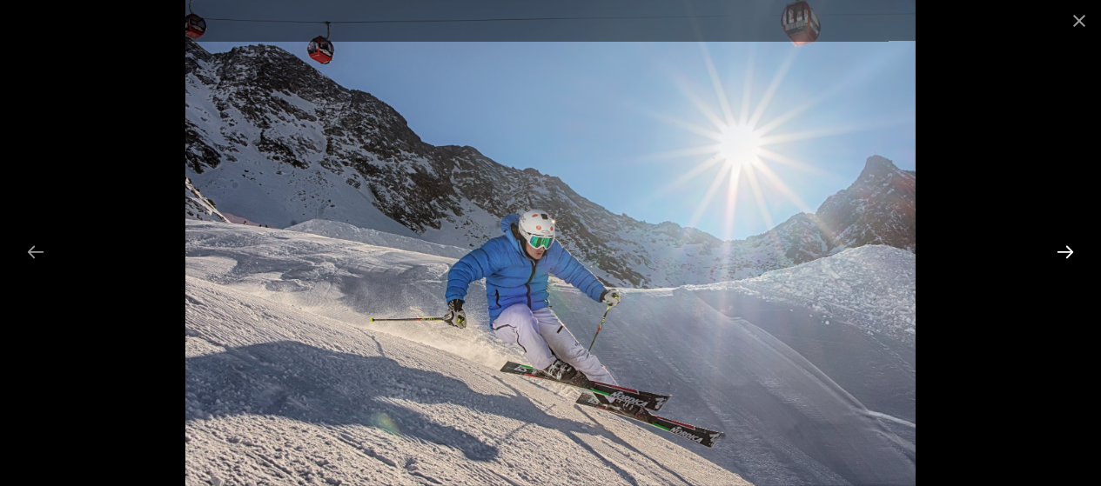
click at [1061, 250] on button "Next slide" at bounding box center [1065, 252] width 37 height 34
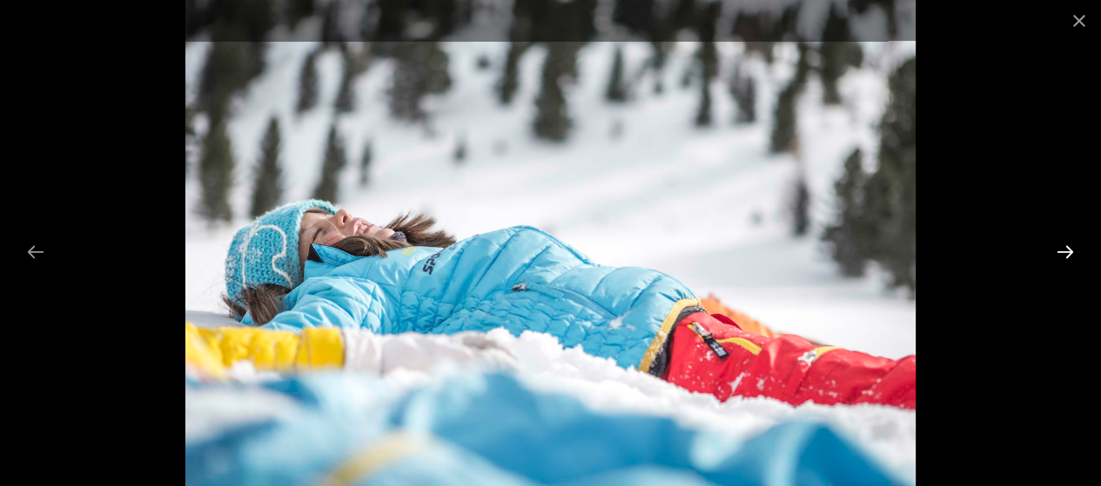
click at [1061, 250] on button "Next slide" at bounding box center [1065, 252] width 37 height 34
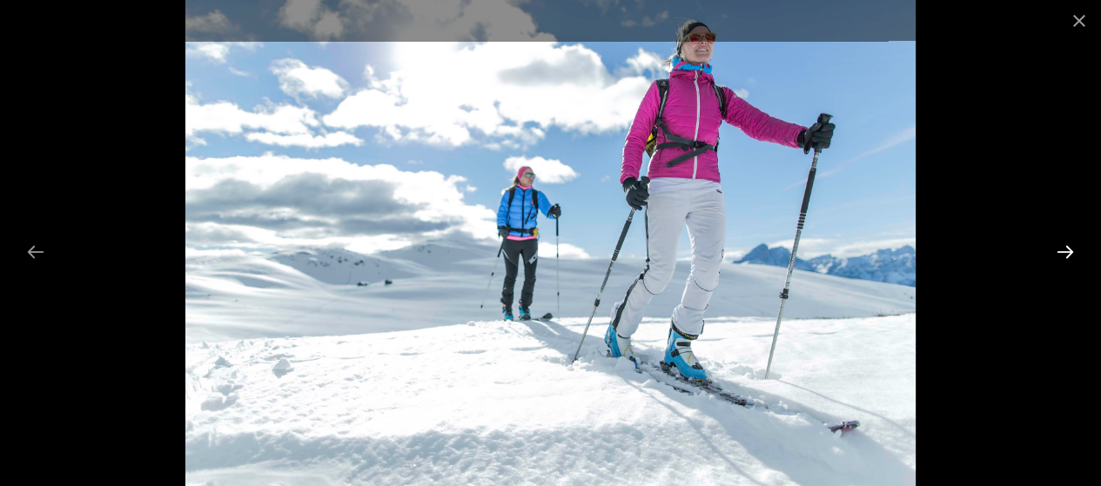
click at [1061, 250] on button "Next slide" at bounding box center [1065, 252] width 37 height 34
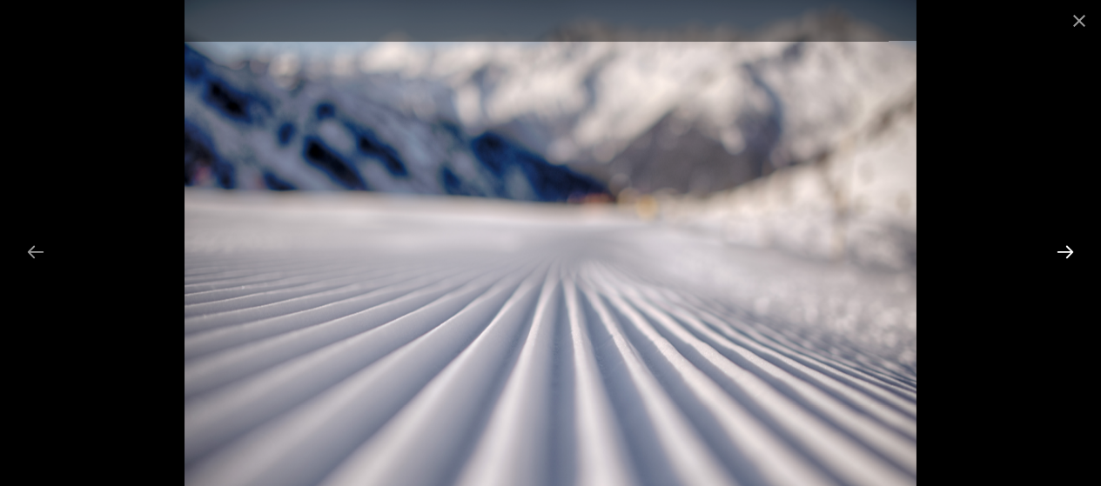
click at [1061, 250] on button "Next slide" at bounding box center [1065, 252] width 37 height 34
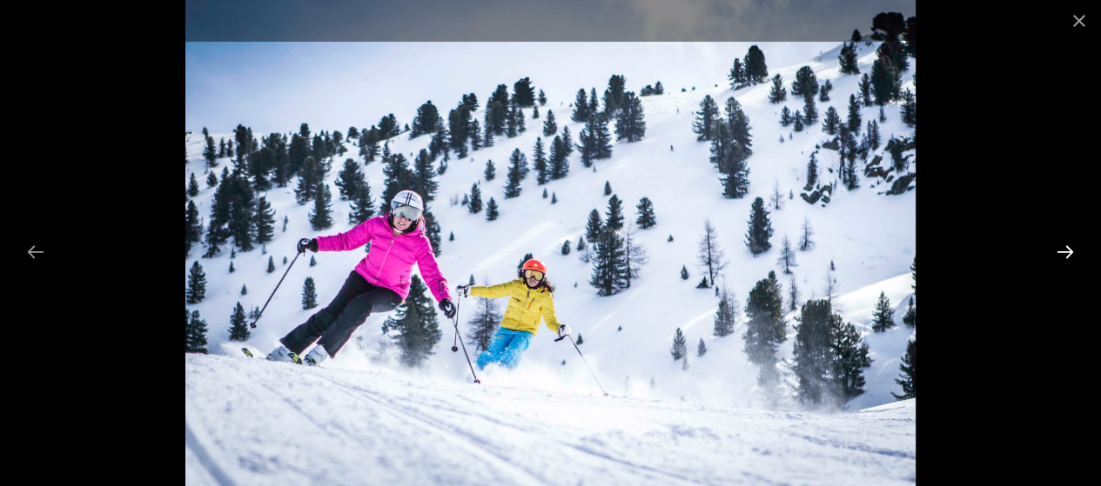
click at [1061, 250] on button "Next slide" at bounding box center [1065, 252] width 37 height 34
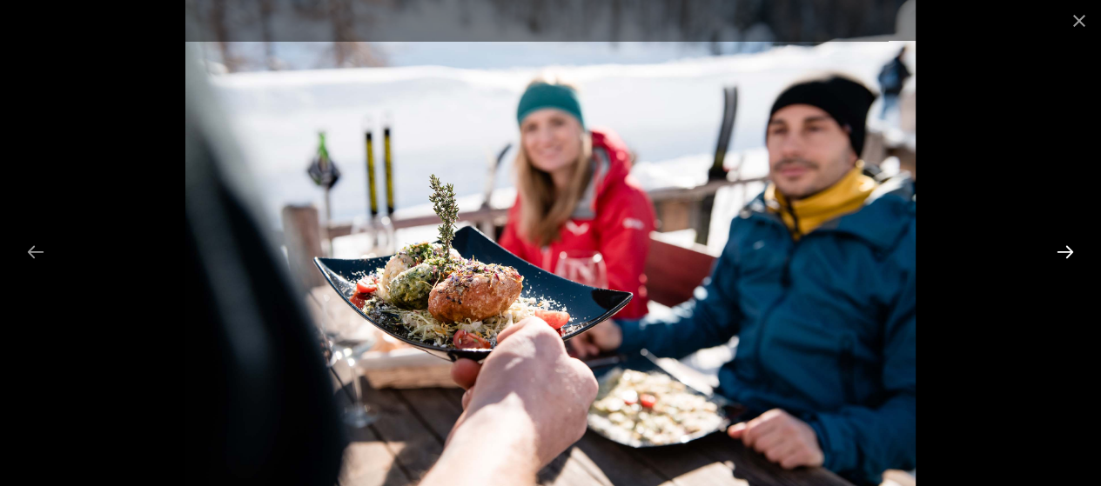
click at [1061, 250] on button "Next slide" at bounding box center [1065, 252] width 37 height 34
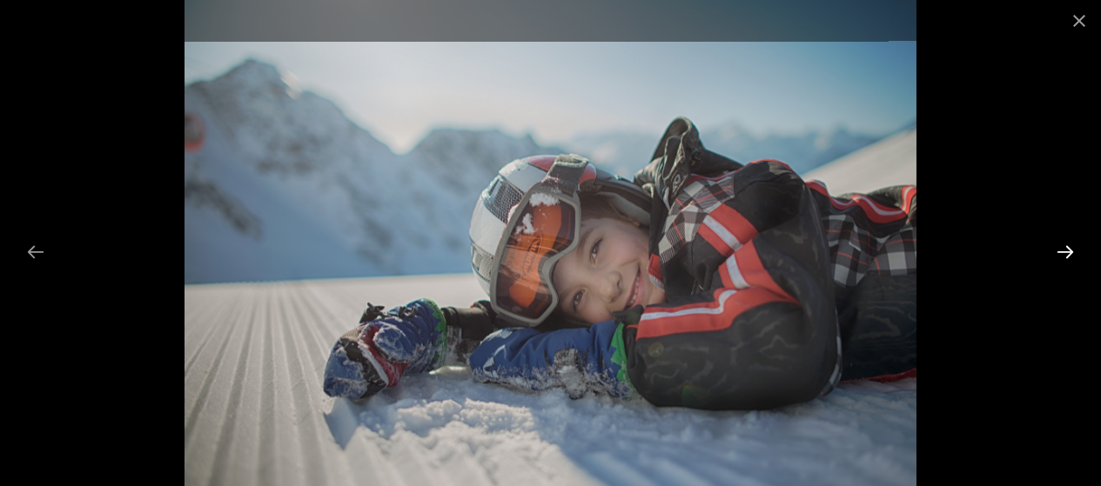
click at [1061, 250] on button "Next slide" at bounding box center [1065, 252] width 37 height 34
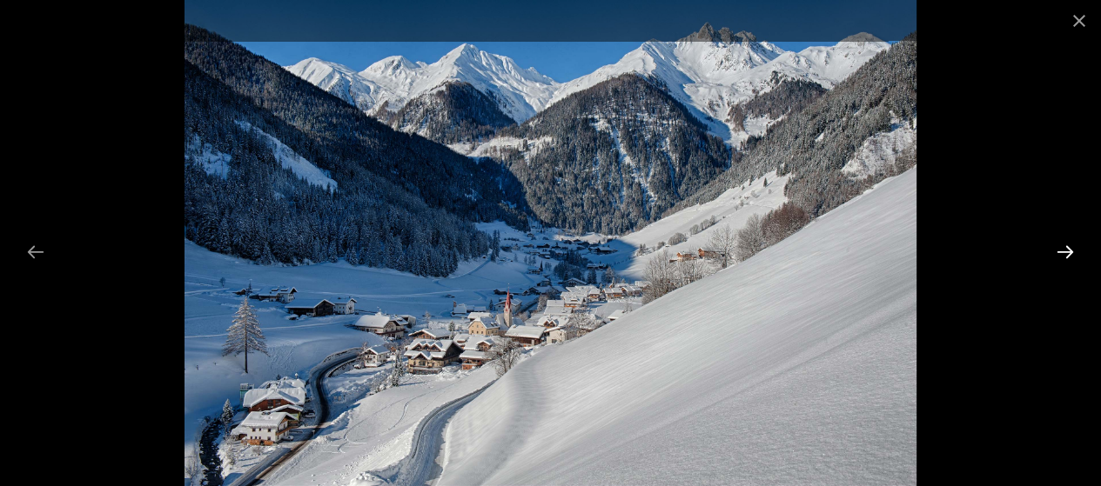
click at [1061, 250] on button "Next slide" at bounding box center [1065, 252] width 37 height 34
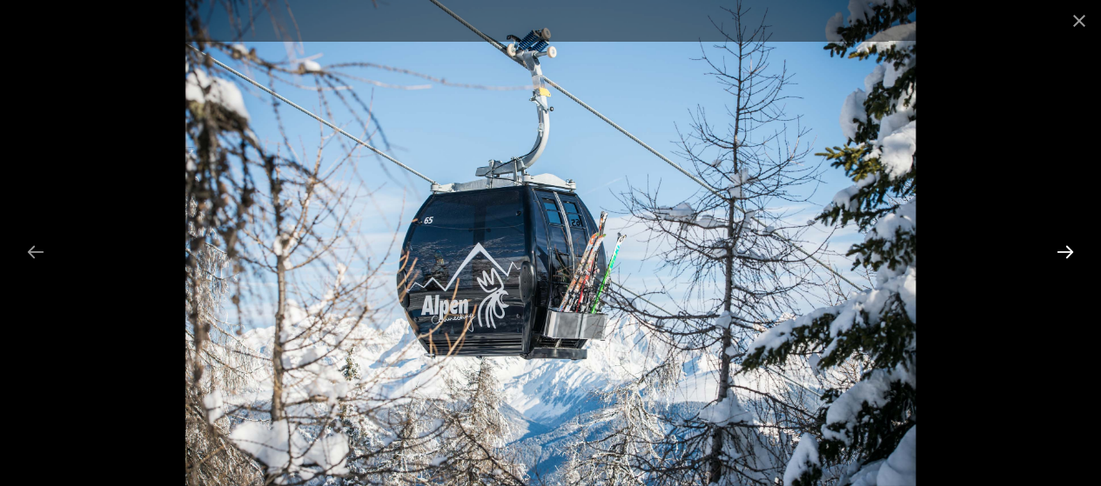
click at [1061, 250] on button "Next slide" at bounding box center [1065, 252] width 37 height 34
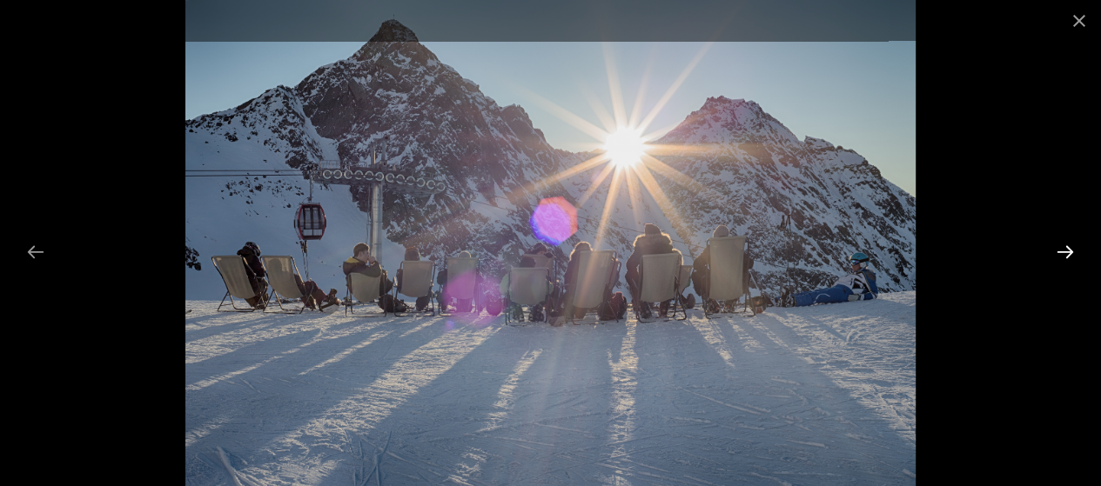
click at [1061, 250] on button "Next slide" at bounding box center [1065, 252] width 37 height 34
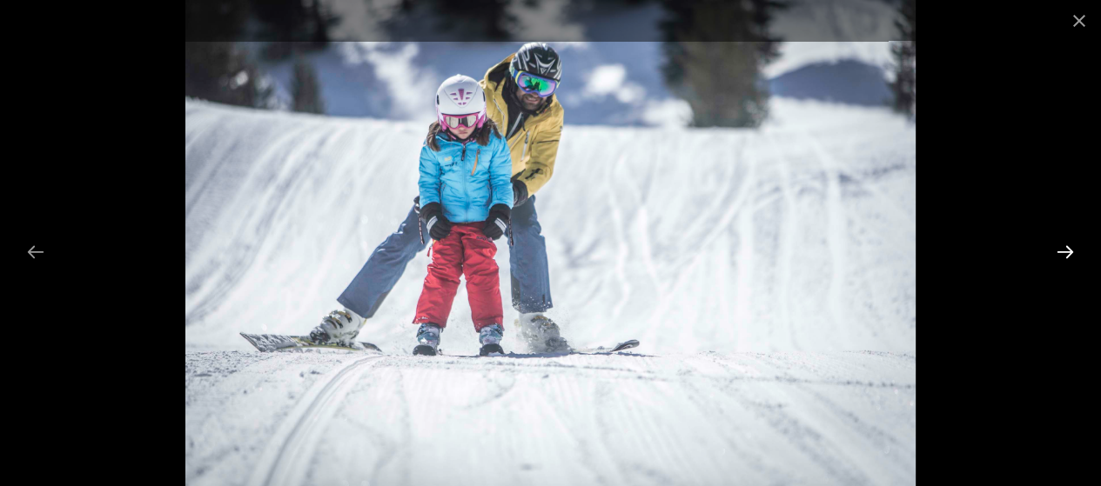
click at [1061, 250] on button "Next slide" at bounding box center [1065, 252] width 37 height 34
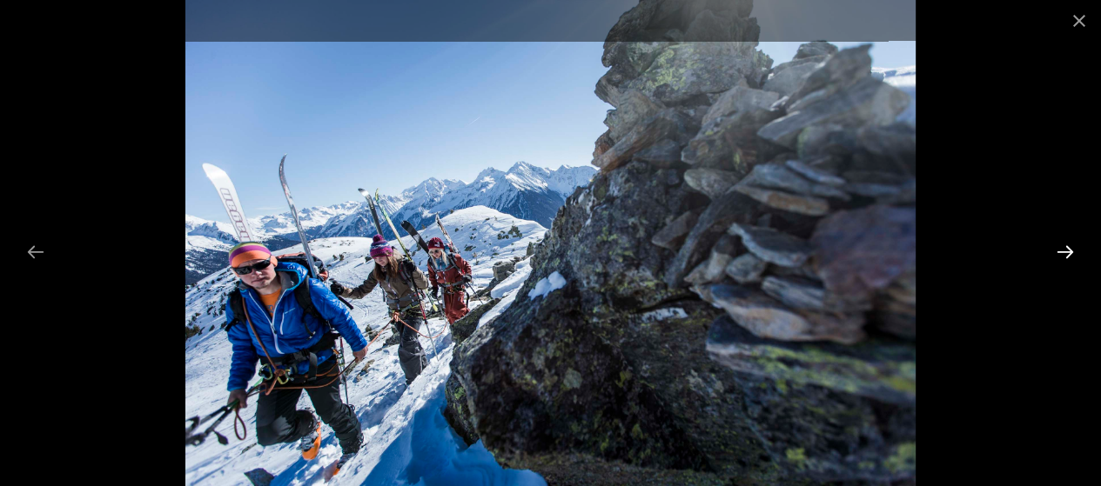
click at [1061, 250] on button "Next slide" at bounding box center [1065, 252] width 37 height 34
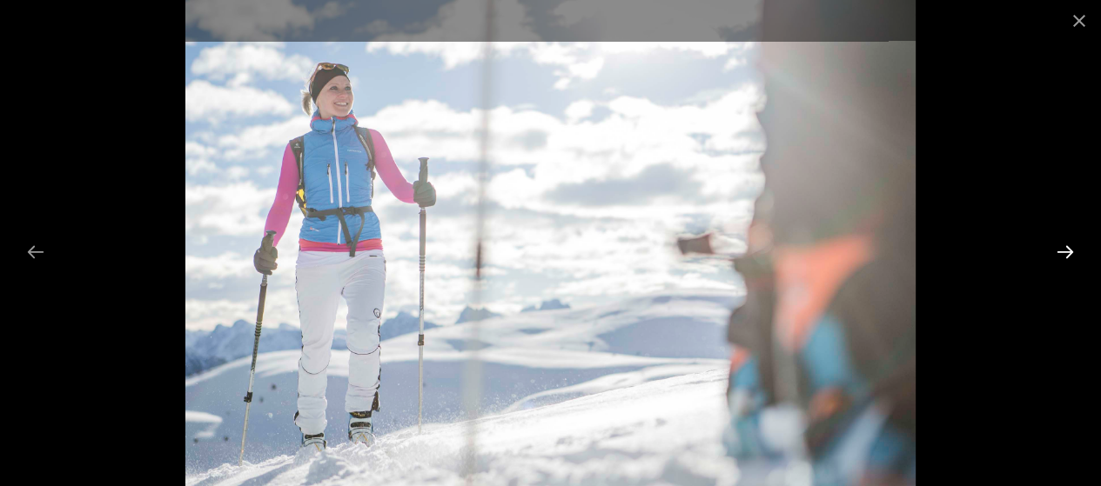
click at [1061, 250] on button "Next slide" at bounding box center [1065, 252] width 37 height 34
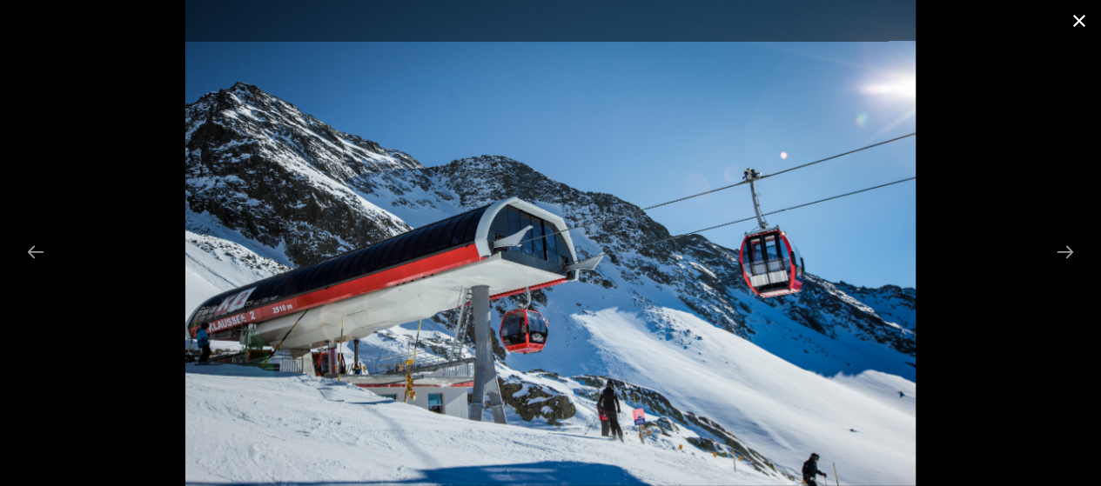
click at [1081, 20] on button "Close gallery" at bounding box center [1079, 20] width 44 height 41
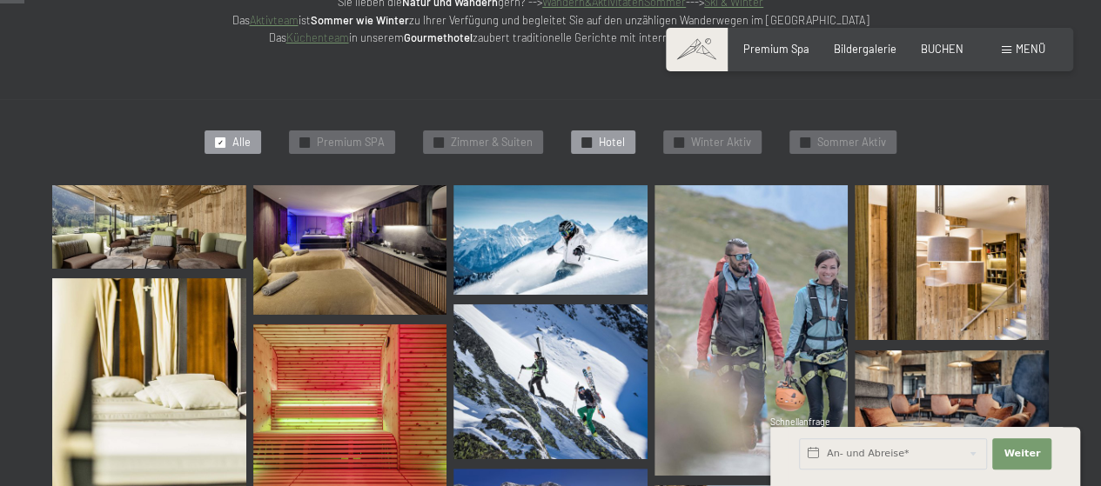
click at [597, 141] on div "✓ Hotel" at bounding box center [603, 143] width 64 height 24
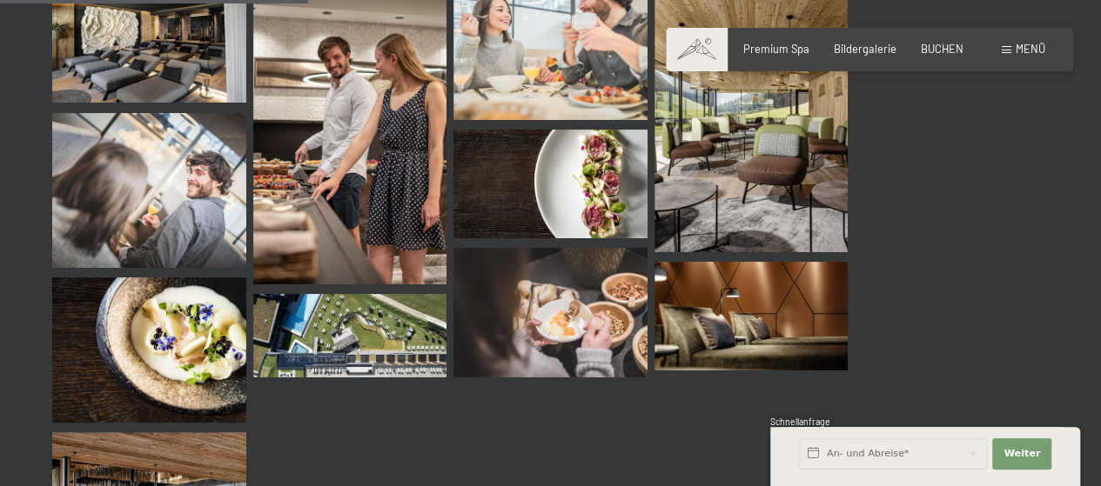
scroll to position [828, 0]
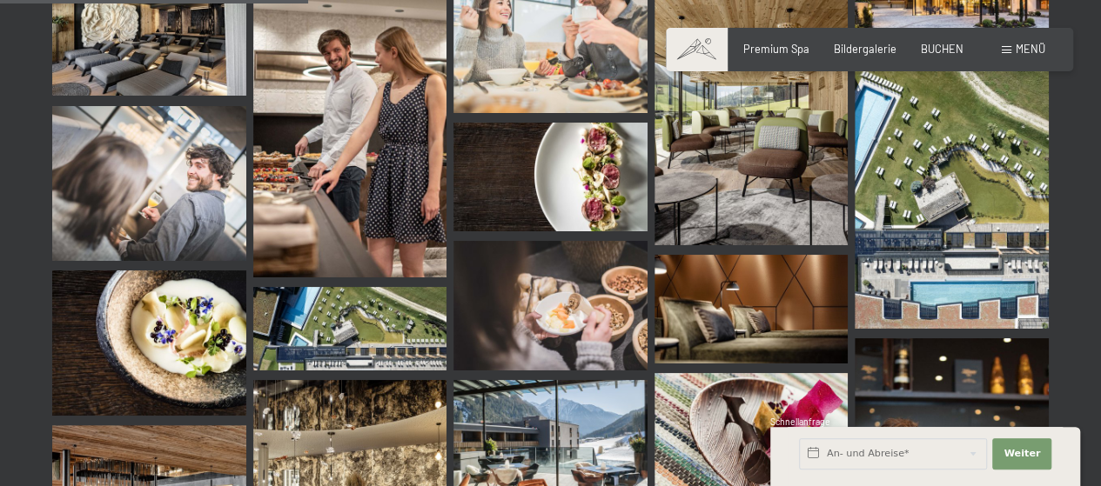
click at [324, 318] on img at bounding box center [350, 328] width 194 height 83
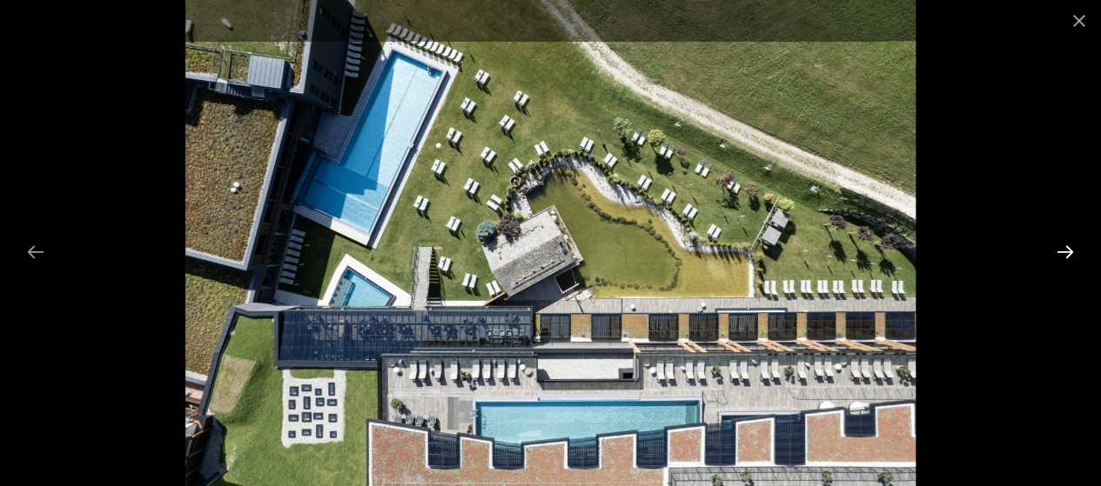
click at [1068, 242] on button "Next slide" at bounding box center [1065, 252] width 37 height 34
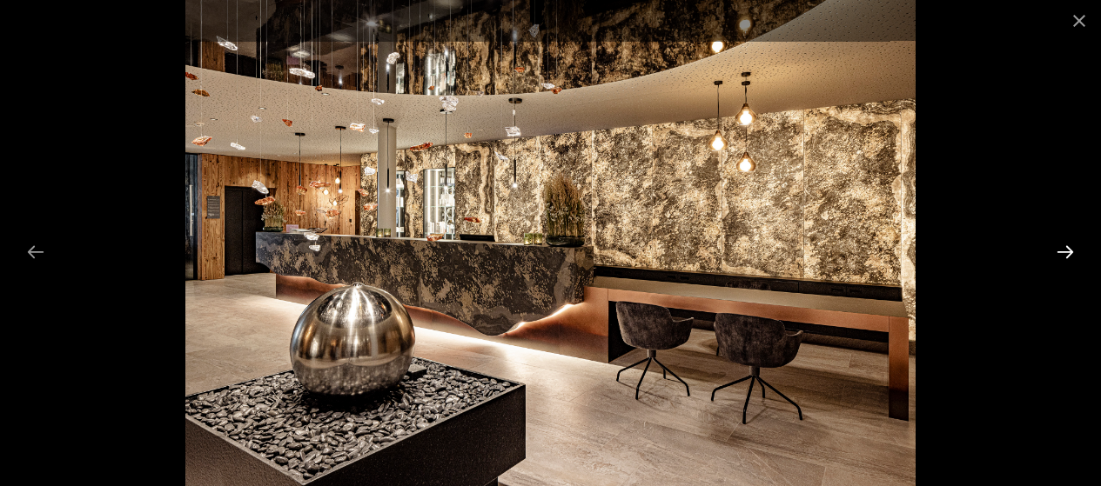
click at [1066, 250] on button "Next slide" at bounding box center [1065, 252] width 37 height 34
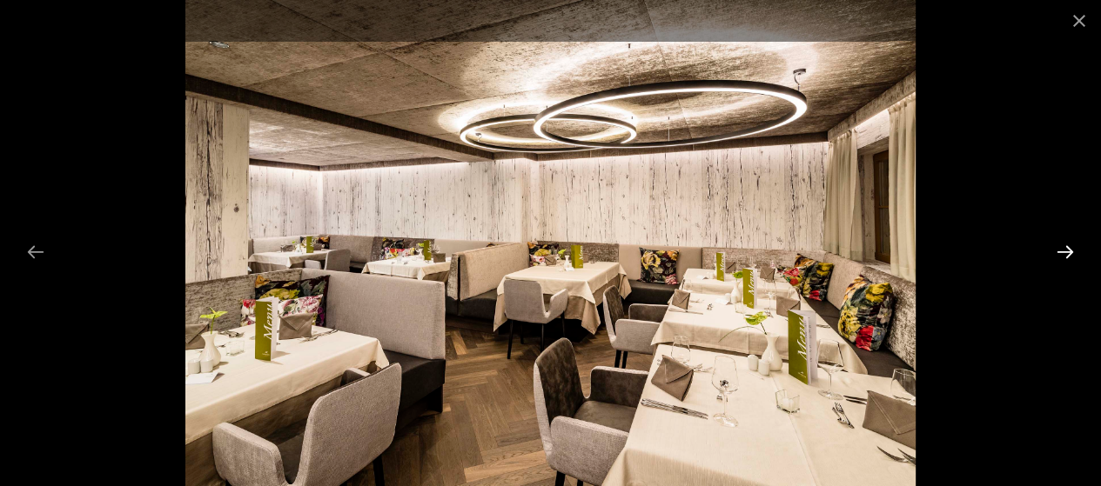
click at [1067, 253] on button "Next slide" at bounding box center [1065, 252] width 37 height 34
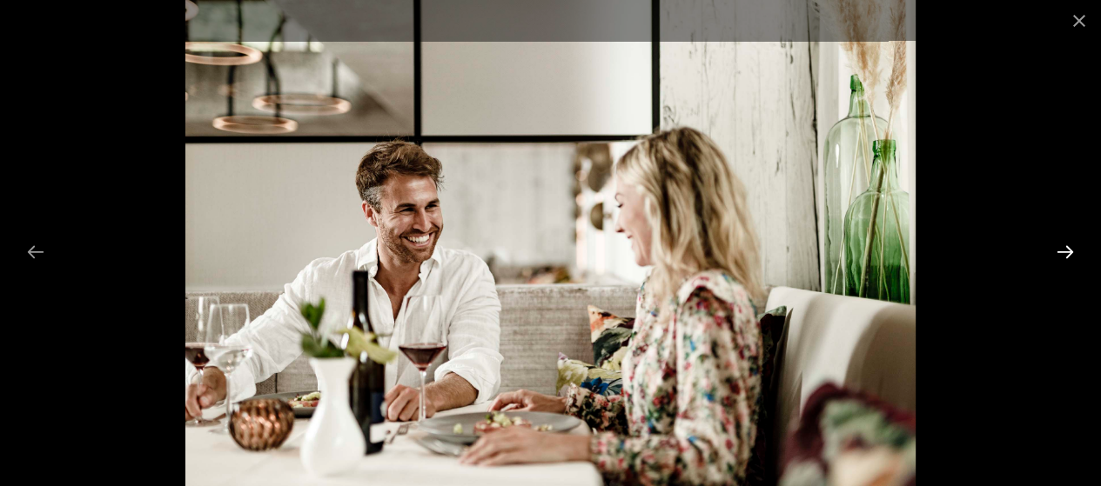
click at [1060, 254] on button "Next slide" at bounding box center [1065, 252] width 37 height 34
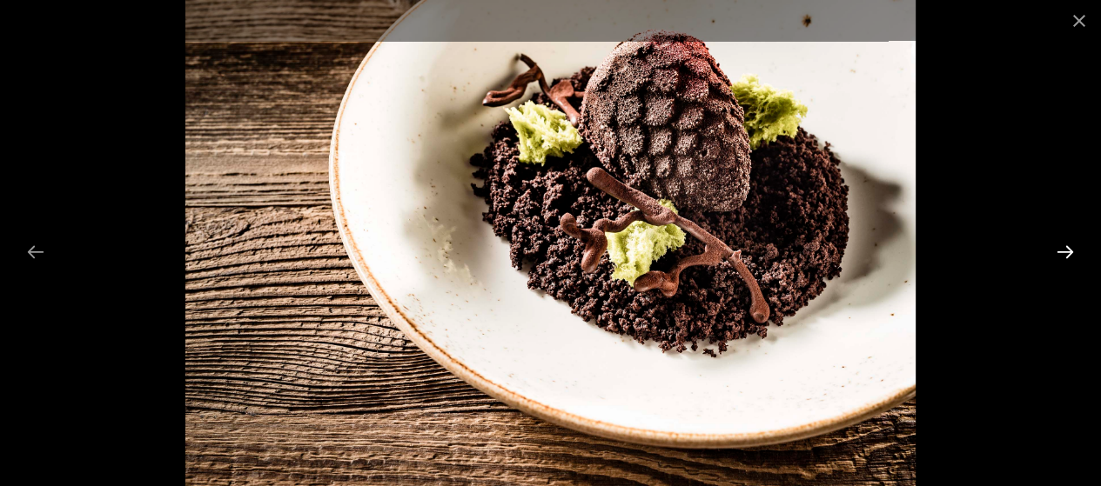
click at [1070, 246] on button "Next slide" at bounding box center [1065, 252] width 37 height 34
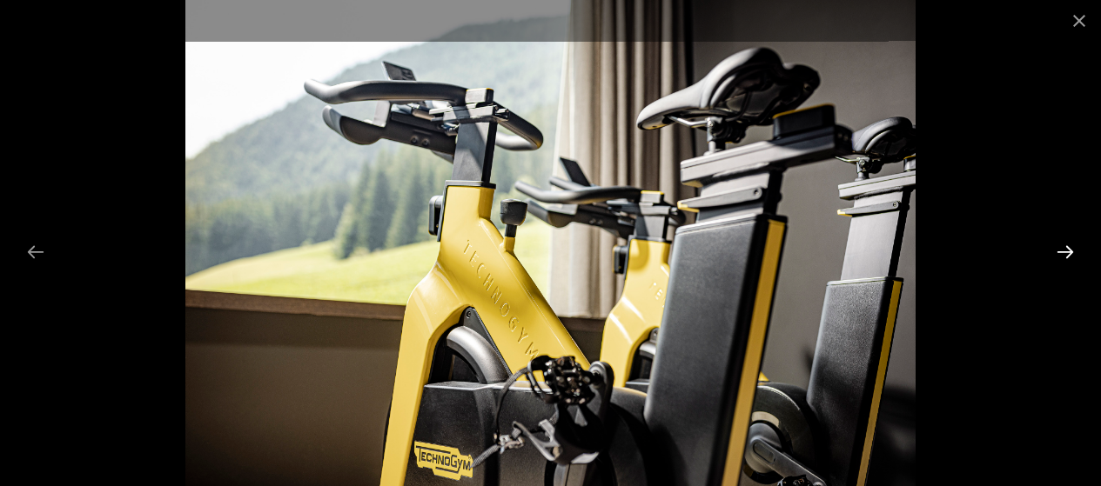
click at [1057, 262] on button "Next slide" at bounding box center [1065, 252] width 37 height 34
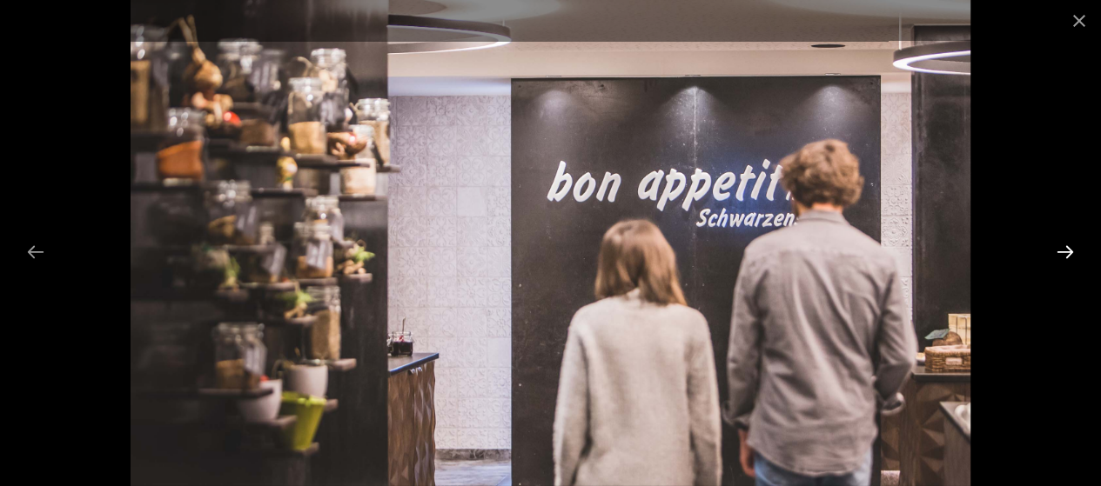
click at [1063, 254] on button "Next slide" at bounding box center [1065, 252] width 37 height 34
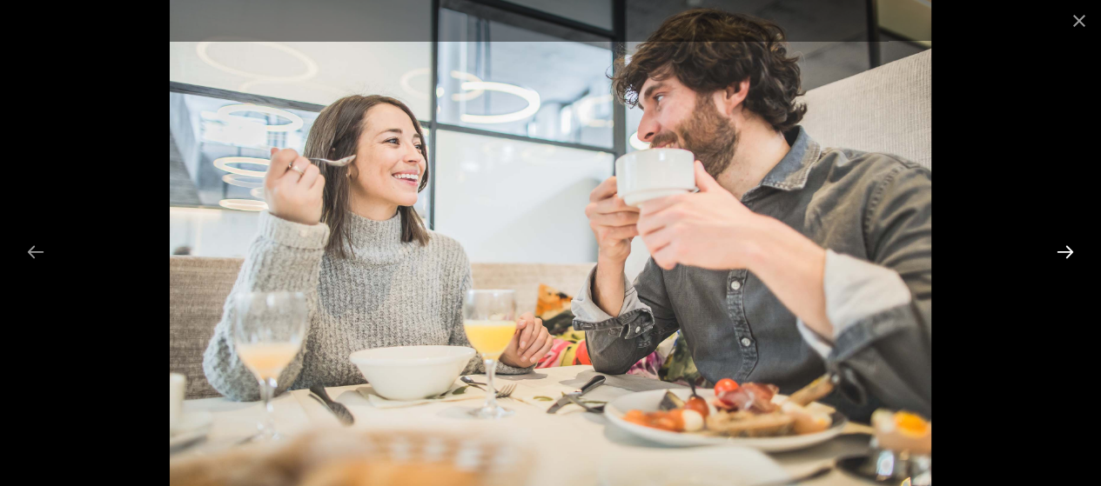
click at [1063, 258] on button "Next slide" at bounding box center [1065, 252] width 37 height 34
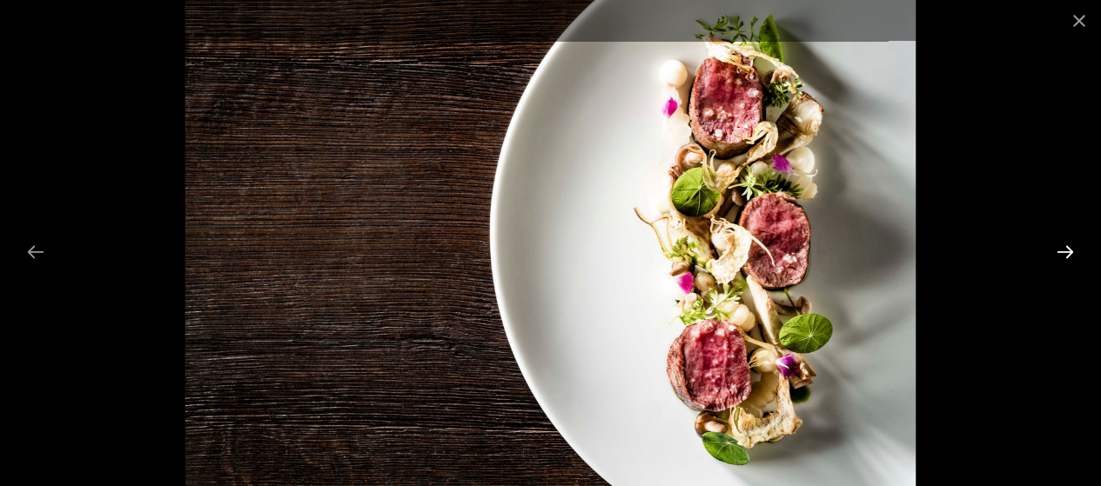
click at [1056, 248] on button "Next slide" at bounding box center [1065, 252] width 37 height 34
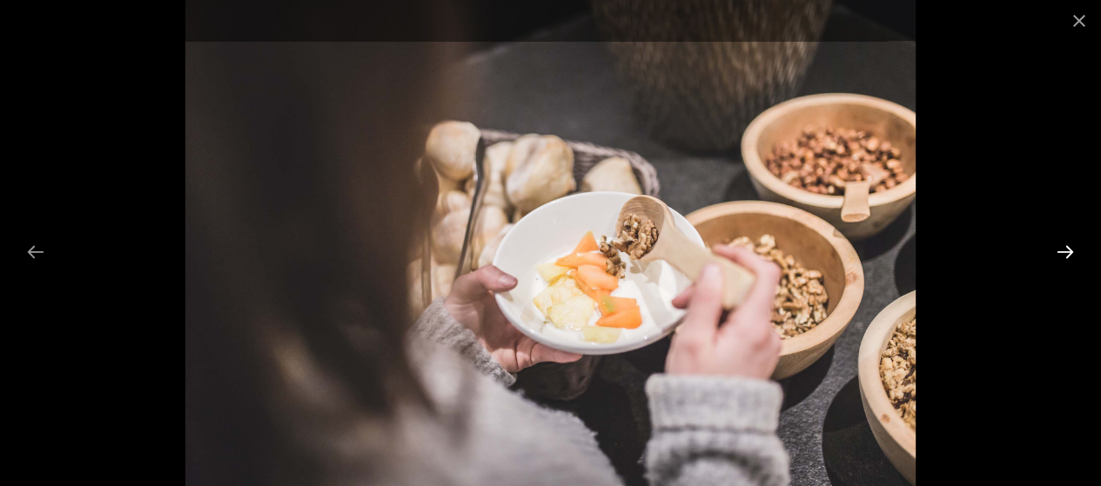
click at [1065, 258] on button "Next slide" at bounding box center [1065, 252] width 37 height 34
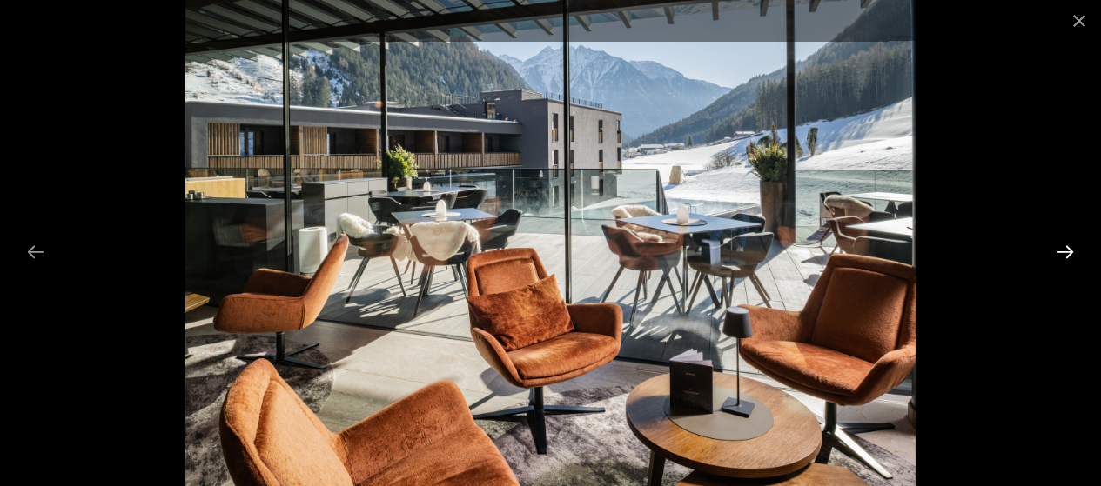
click at [1062, 266] on button "Next slide" at bounding box center [1065, 252] width 37 height 34
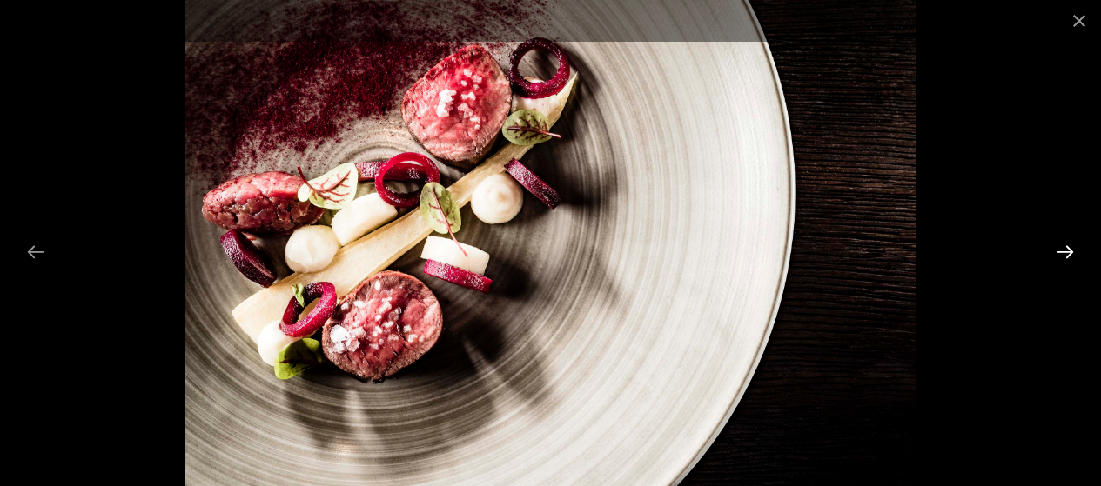
click at [1067, 250] on button "Next slide" at bounding box center [1065, 252] width 37 height 34
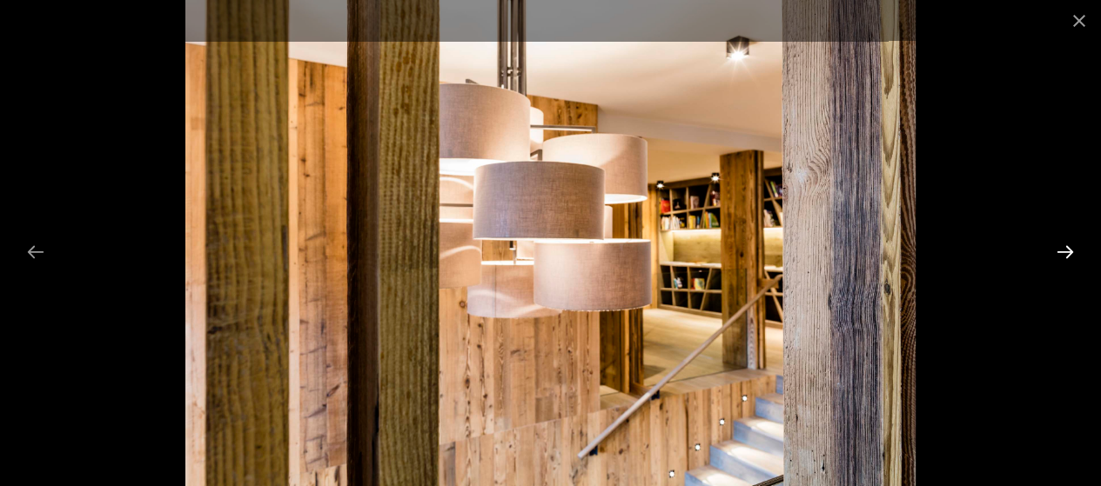
click at [1071, 263] on button "Next slide" at bounding box center [1065, 252] width 37 height 34
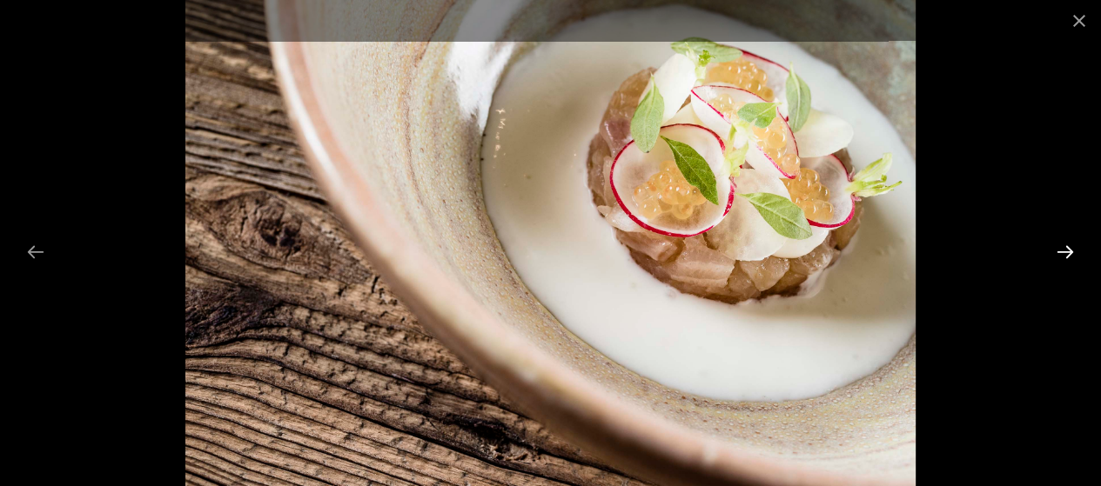
click at [1067, 251] on button "Next slide" at bounding box center [1065, 252] width 37 height 34
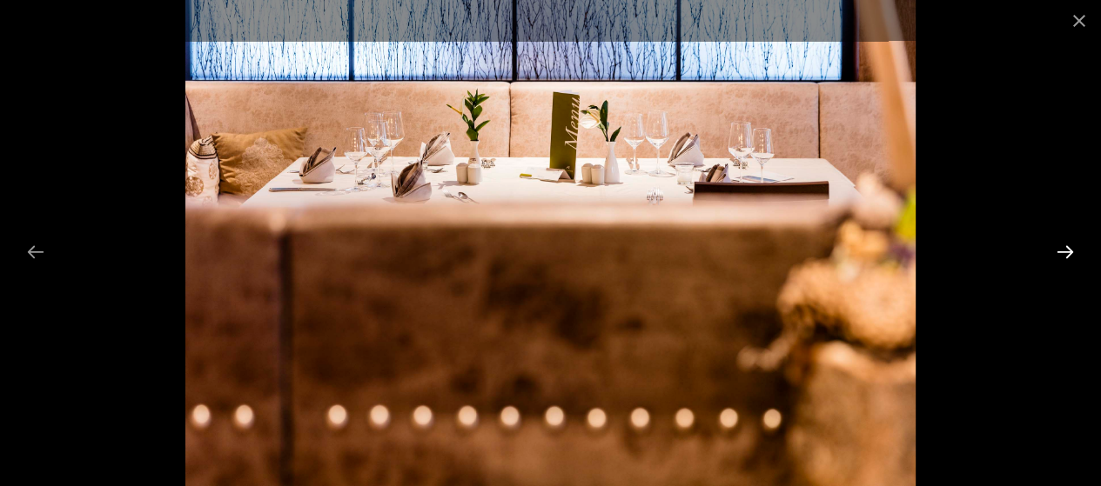
click at [1070, 251] on button "Next slide" at bounding box center [1065, 252] width 37 height 34
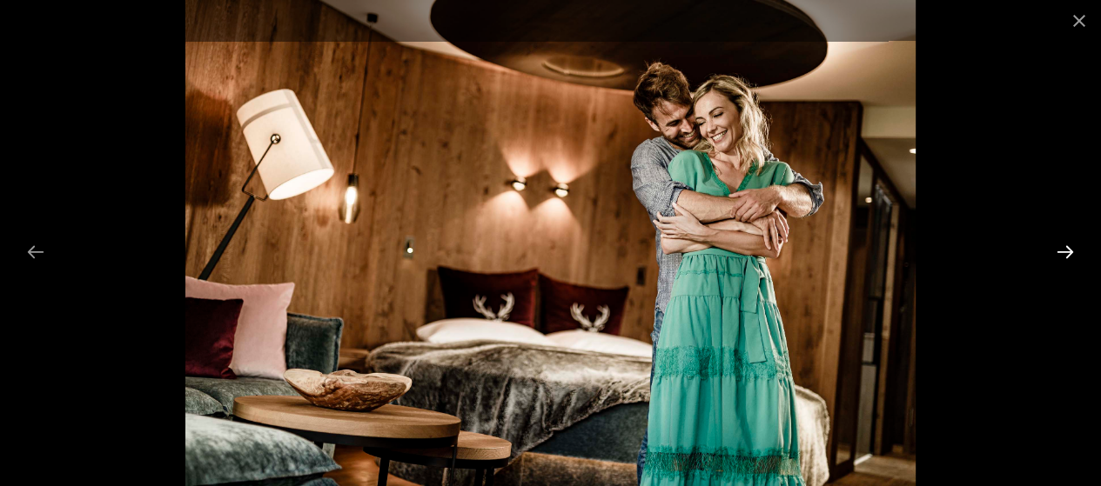
click at [1061, 258] on button "Next slide" at bounding box center [1065, 252] width 37 height 34
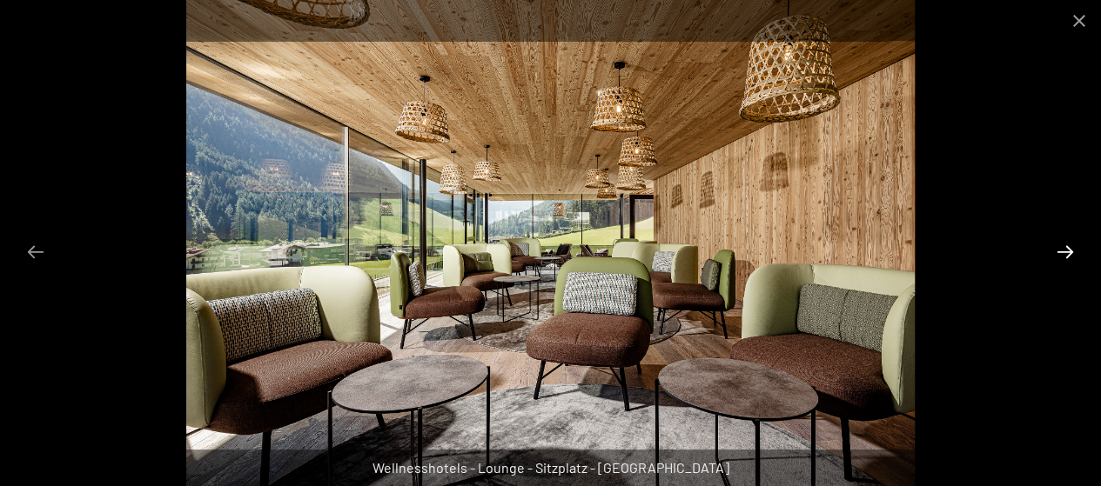
click at [1067, 263] on button "Next slide" at bounding box center [1065, 252] width 37 height 34
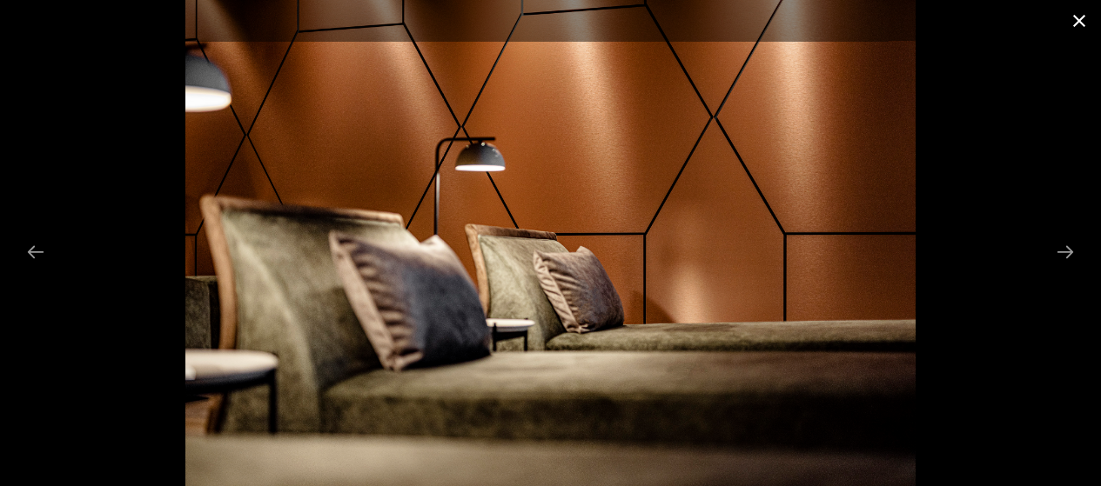
click at [1082, 8] on button "Close gallery" at bounding box center [1079, 20] width 44 height 41
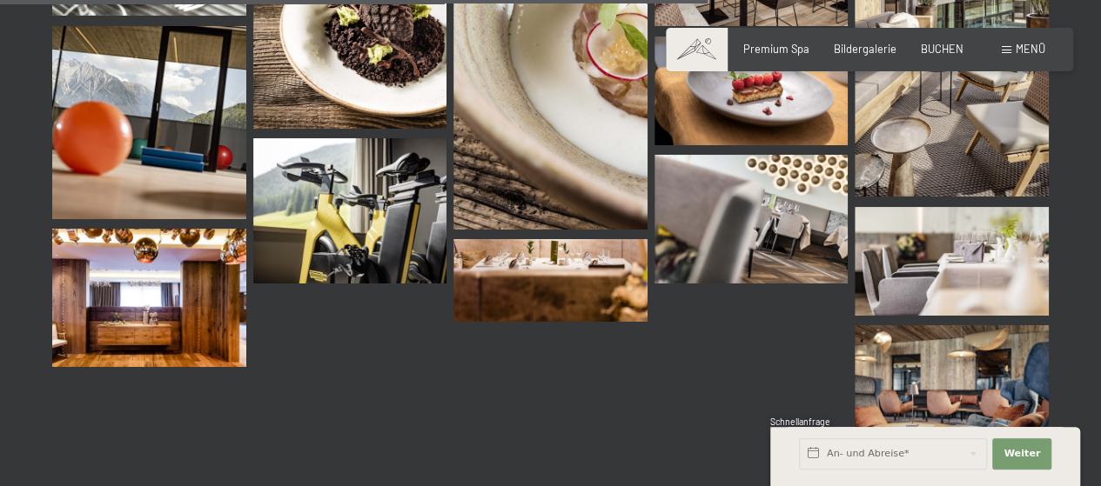
scroll to position [1903, 0]
